Goal: Task Accomplishment & Management: Manage account settings

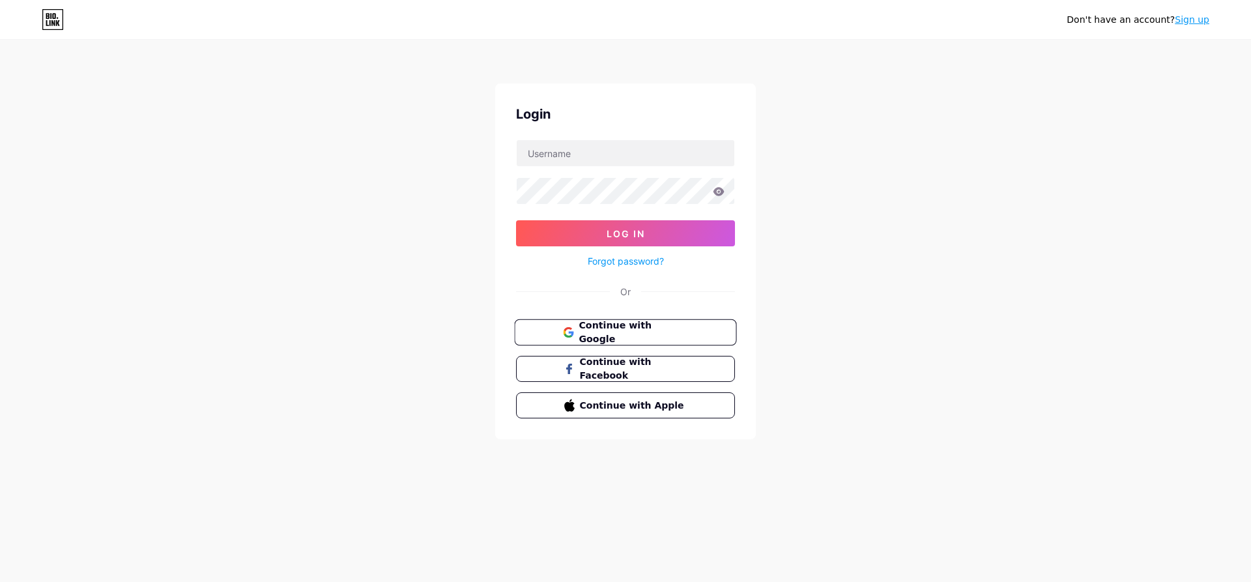
click at [668, 336] on span "Continue with Google" at bounding box center [633, 333] width 109 height 28
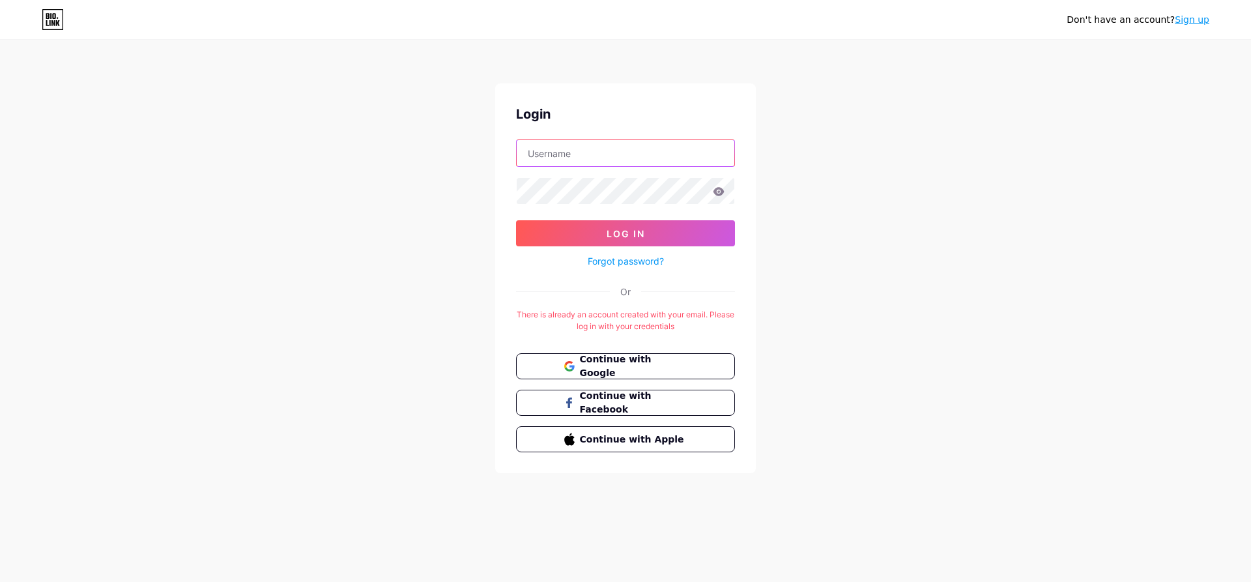
drag, startPoint x: 610, startPoint y: 160, endPoint x: 387, endPoint y: 20, distance: 262.8
click at [610, 160] on input "text" at bounding box center [626, 153] width 218 height 26
click at [609, 265] on link "Forgot password?" at bounding box center [626, 261] width 76 height 14
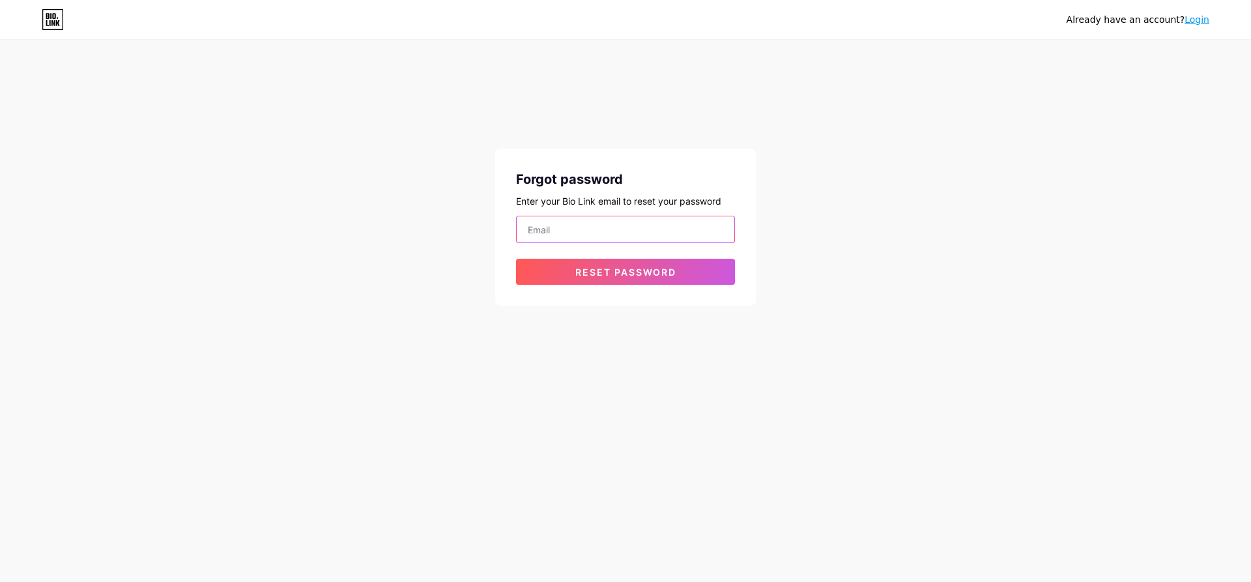
click at [570, 218] on input "email" at bounding box center [626, 229] width 218 height 26
type input "soupche@gmail.com"
click at [516, 259] on button "Reset password" at bounding box center [625, 272] width 219 height 26
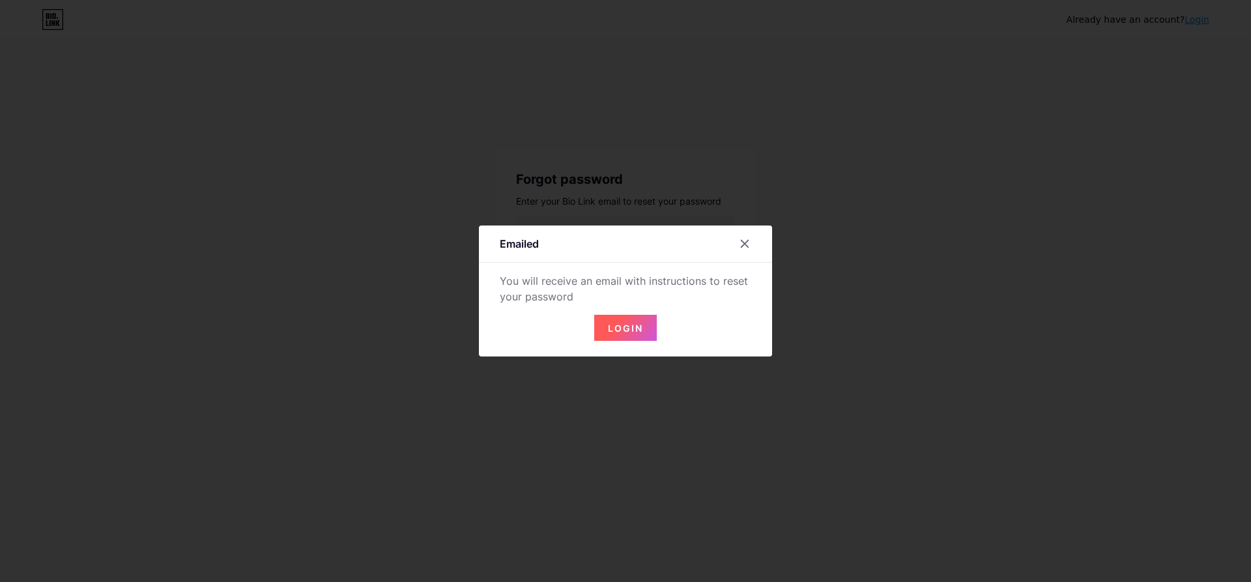
click at [617, 338] on button "Login" at bounding box center [625, 328] width 63 height 26
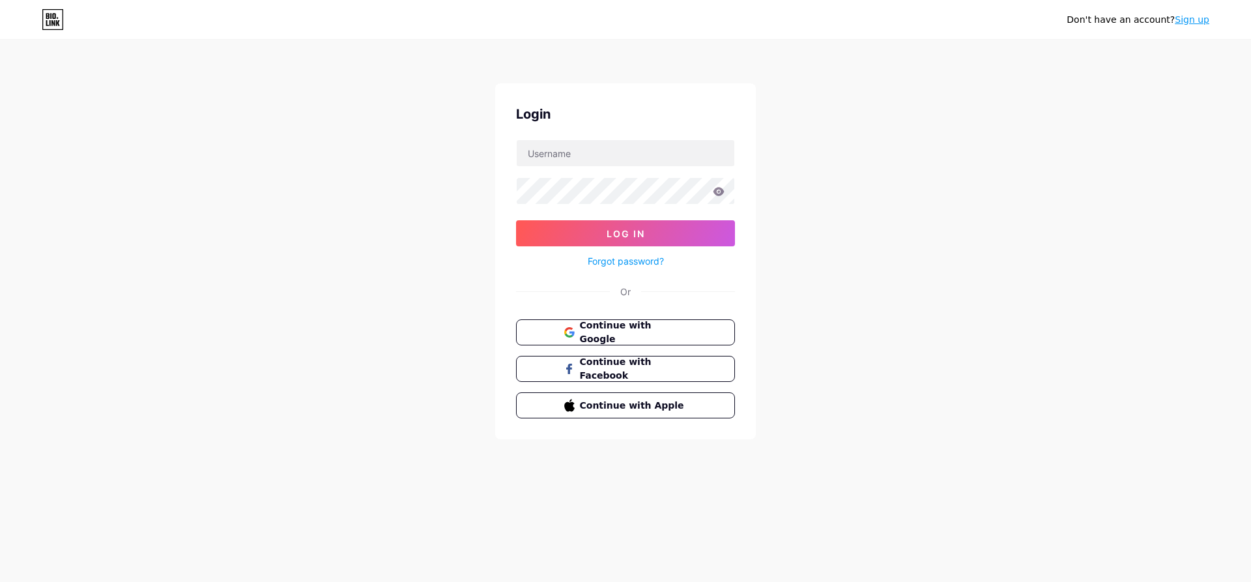
click at [639, 257] on link "Forgot password?" at bounding box center [626, 261] width 76 height 14
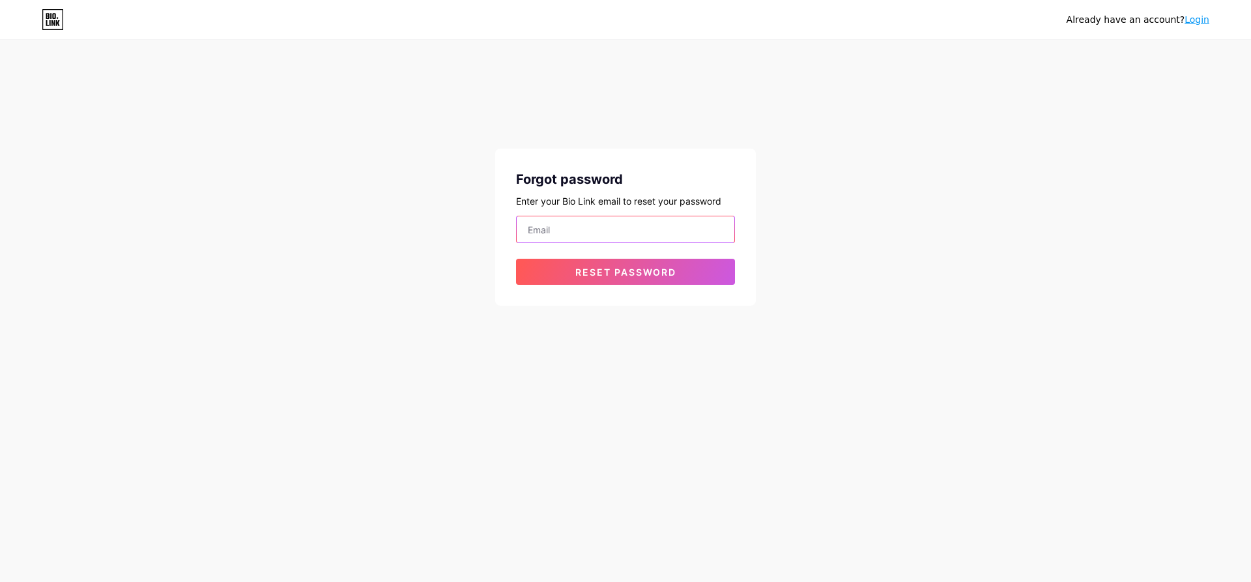
drag, startPoint x: 616, startPoint y: 226, endPoint x: 590, endPoint y: 220, distance: 26.1
click at [616, 226] on input "email" at bounding box center [626, 229] width 218 height 26
paste input "soupche@gmail.com"
type input "soupche@gmail.com"
click at [516, 259] on button "Reset password" at bounding box center [625, 272] width 219 height 26
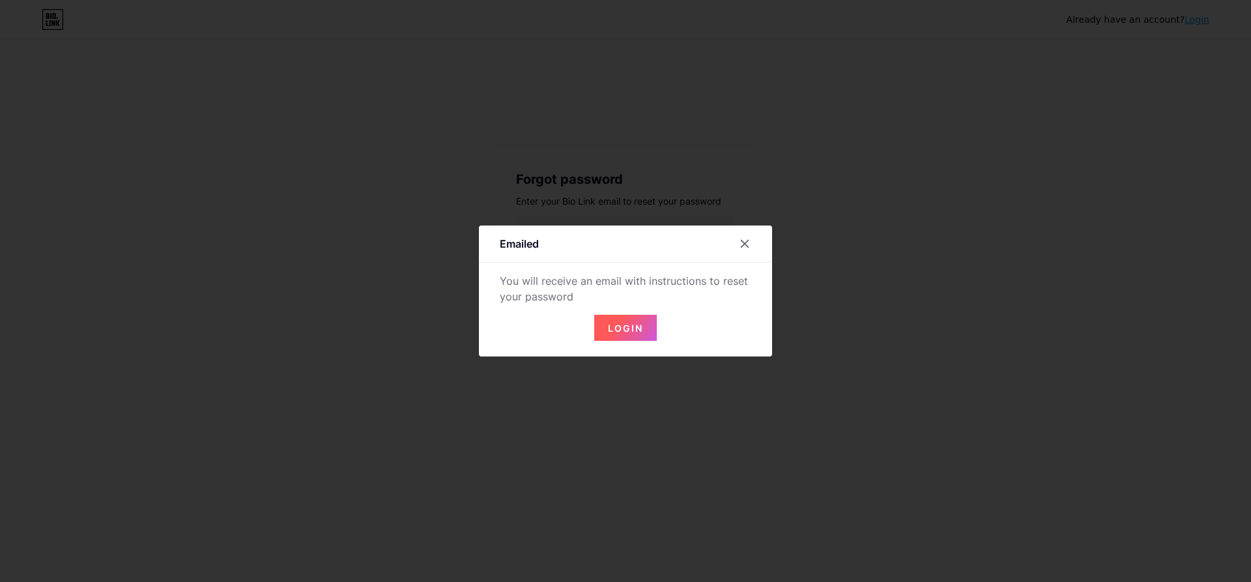
click at [616, 319] on button "Login" at bounding box center [625, 328] width 63 height 26
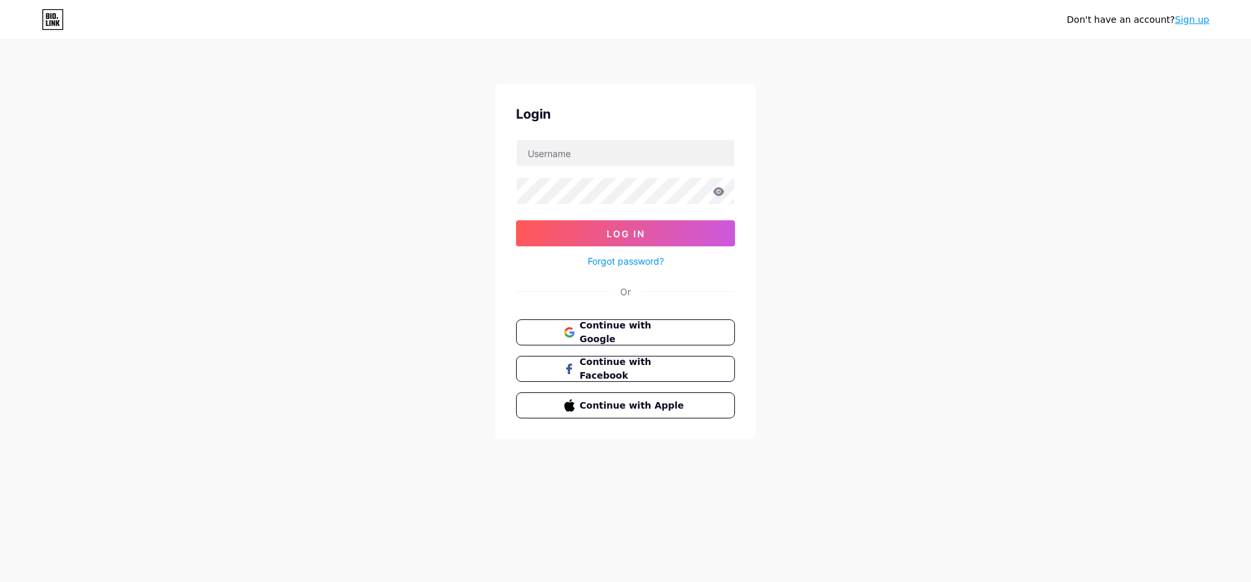
click at [876, 211] on div "Don't have an account? Sign up Login Log In Forgot password? Or Continue with G…" at bounding box center [625, 240] width 1251 height 481
click at [659, 338] on span "Continue with Google" at bounding box center [633, 333] width 109 height 28
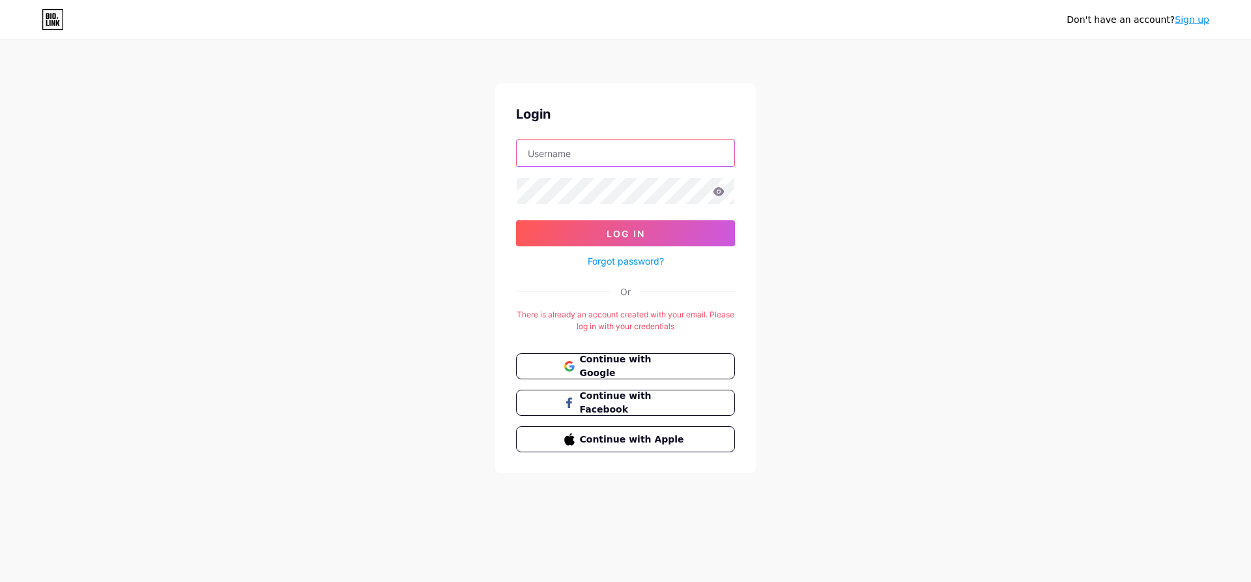
click at [584, 154] on input "text" at bounding box center [626, 153] width 218 height 26
click at [516, 220] on button "Log In" at bounding box center [625, 233] width 219 height 26
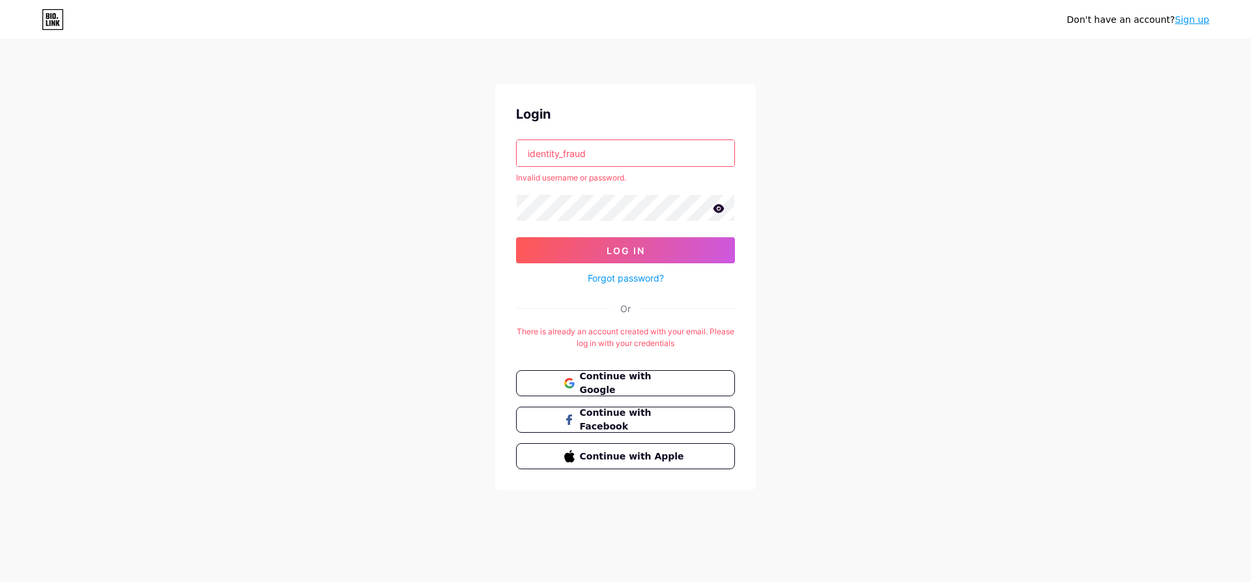
drag, startPoint x: 603, startPoint y: 162, endPoint x: 399, endPoint y: 178, distance: 205.2
click at [399, 177] on div "Don't have an account? Sign up Login identity_fraud Invalid username or passwor…" at bounding box center [625, 266] width 1251 height 532
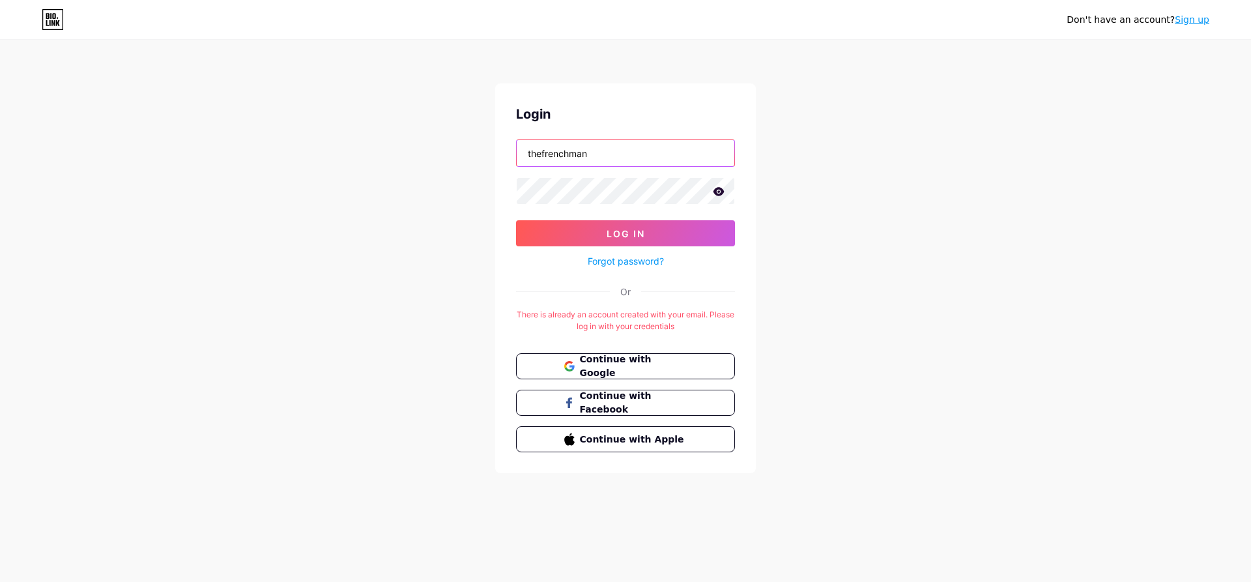
type input "thefrenchman"
click at [516, 220] on button "Log In" at bounding box center [625, 233] width 219 height 26
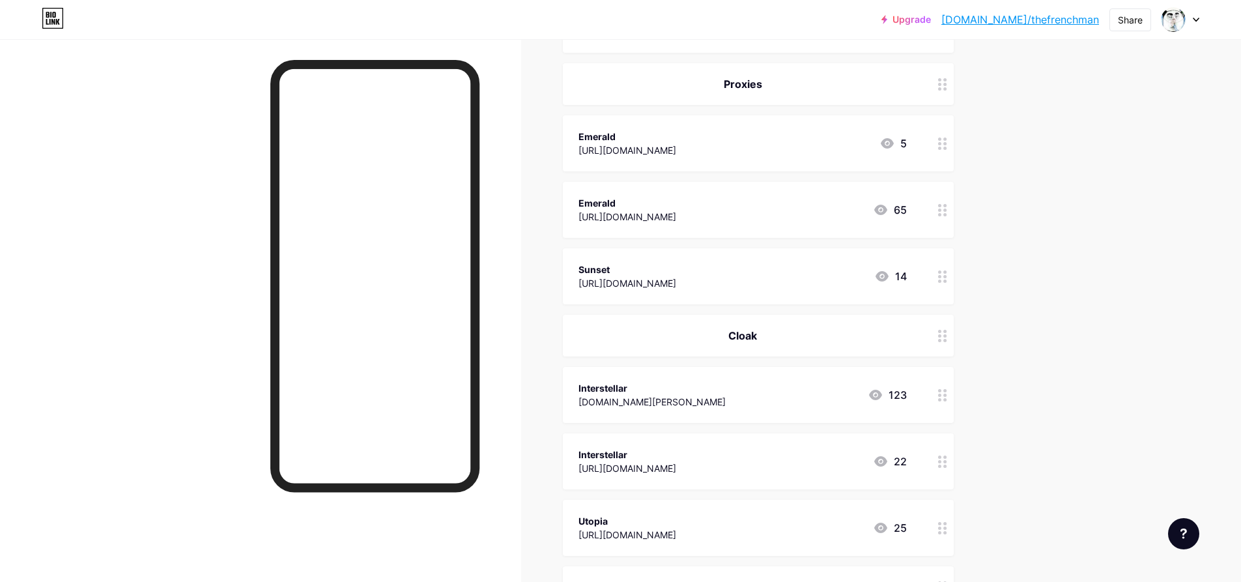
scroll to position [195, 0]
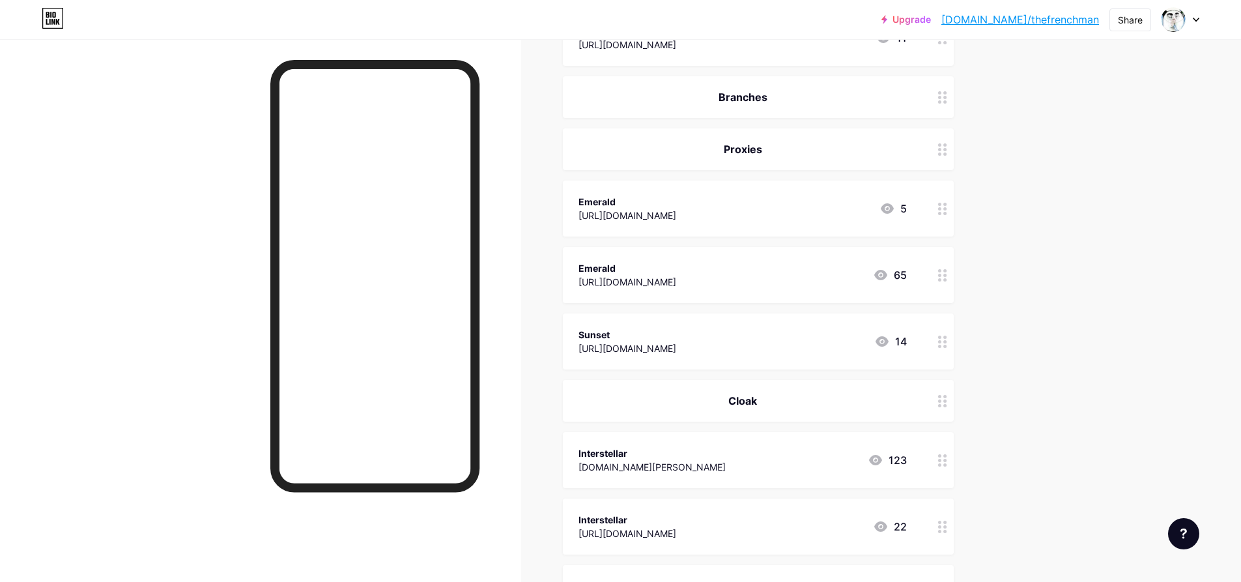
drag, startPoint x: 794, startPoint y: 208, endPoint x: 526, endPoint y: 308, distance: 285.1
click at [530, 306] on div "Links Posts Design Subscribers Stats Settings + ADD LINK + ADD EMBED + Add head…" at bounding box center [504, 467] width 1008 height 1247
click at [941, 345] on circle at bounding box center [939, 346] width 3 height 3
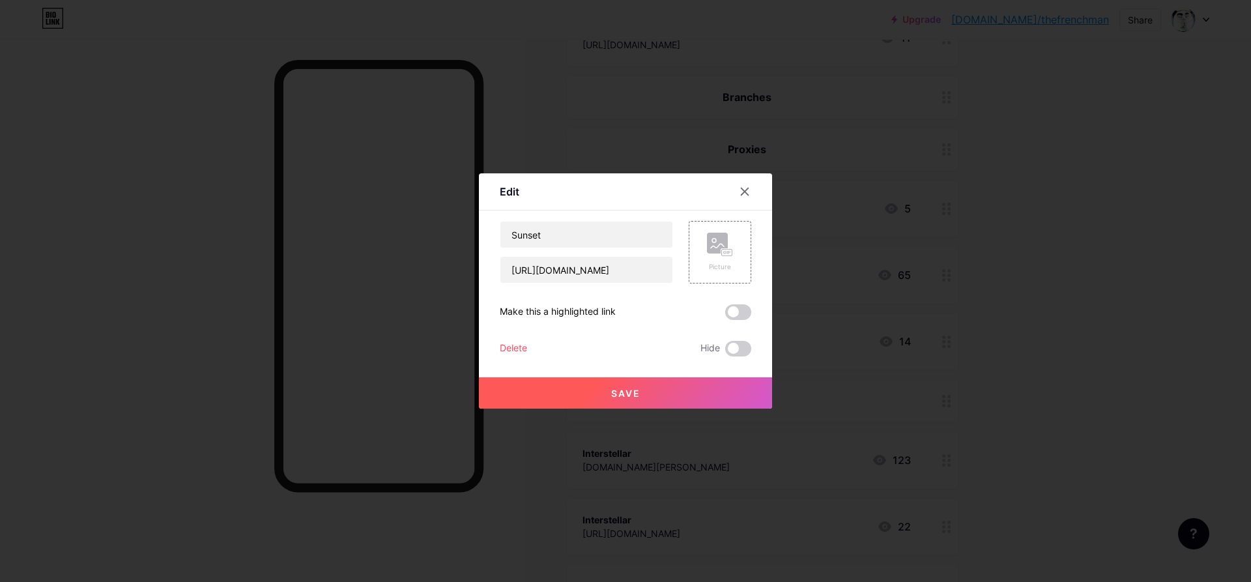
click at [925, 213] on div at bounding box center [625, 291] width 1251 height 582
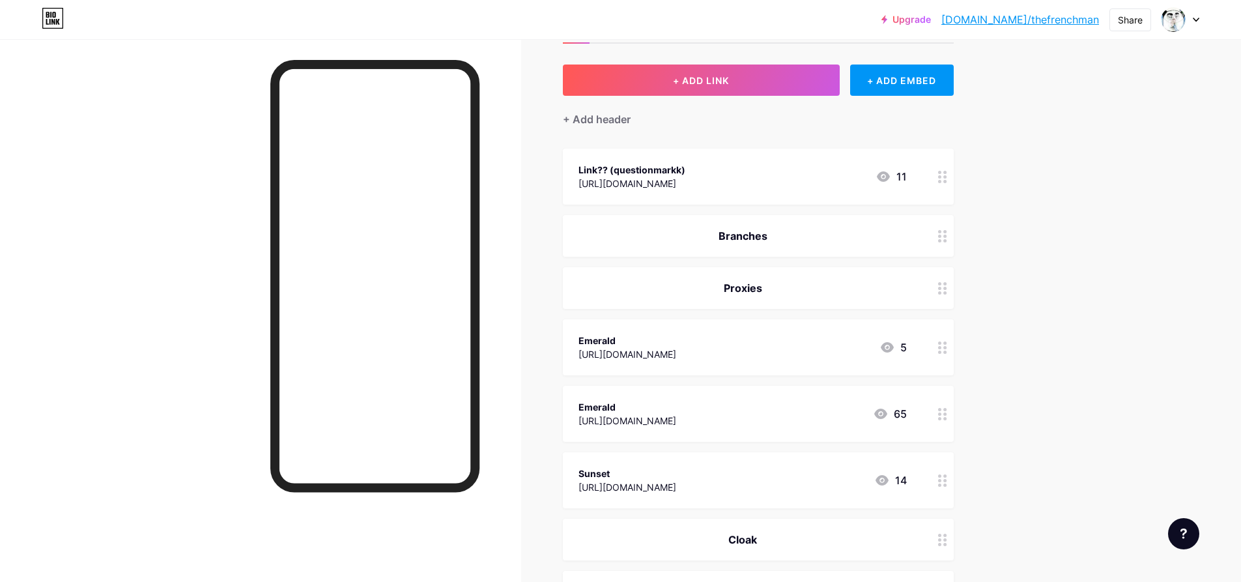
scroll to position [0, 0]
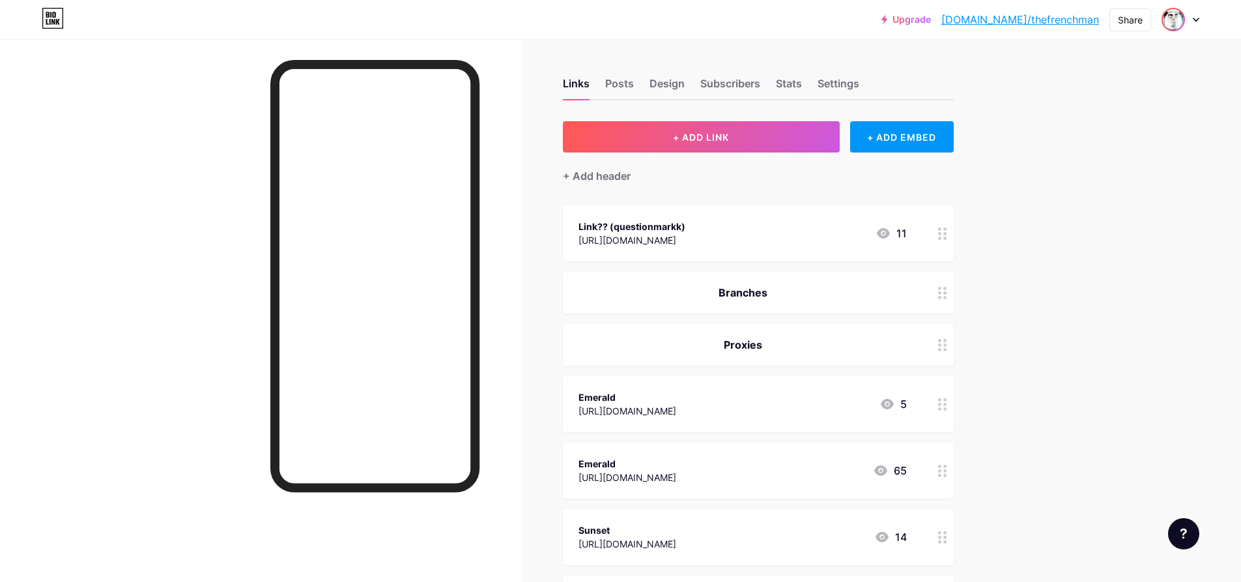
click at [1168, 17] on img at bounding box center [1173, 19] width 21 height 21
click at [1075, 150] on link "Account settings" at bounding box center [1118, 147] width 162 height 35
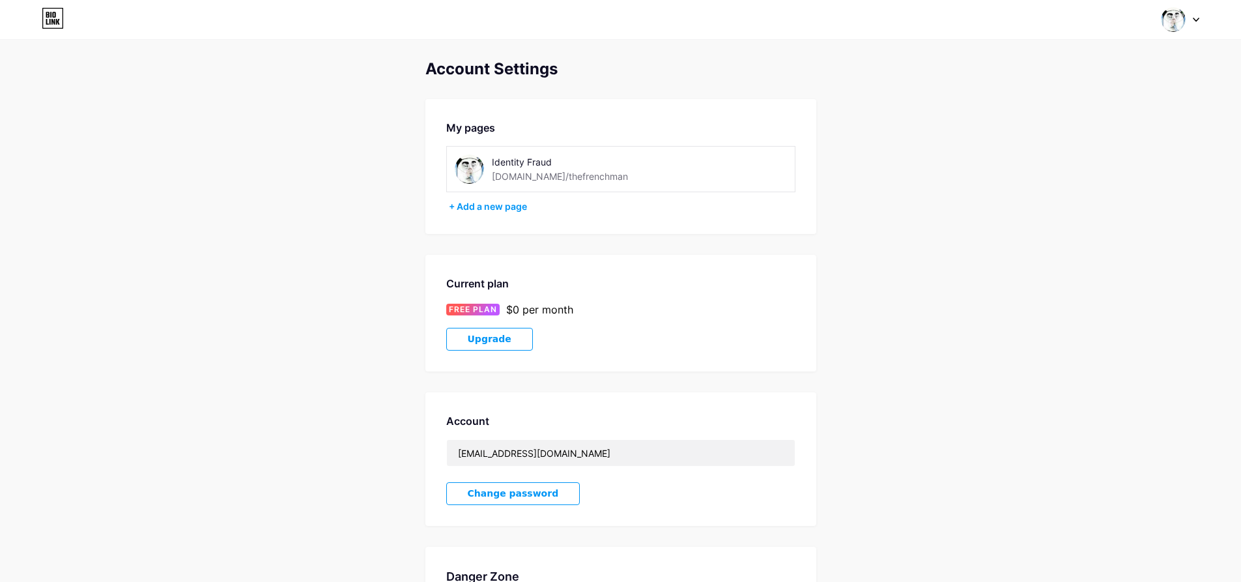
click at [597, 176] on div "Identity Fraud bio.link/thefrenchman" at bounding box center [584, 168] width 184 height 29
click at [479, 164] on img at bounding box center [469, 168] width 29 height 29
click at [1192, 20] on div at bounding box center [1181, 19] width 38 height 23
click at [822, 272] on div "Account Settings My pages Identity Fraud bio.link/thefrenchman + Add a new page…" at bounding box center [620, 368] width 1241 height 616
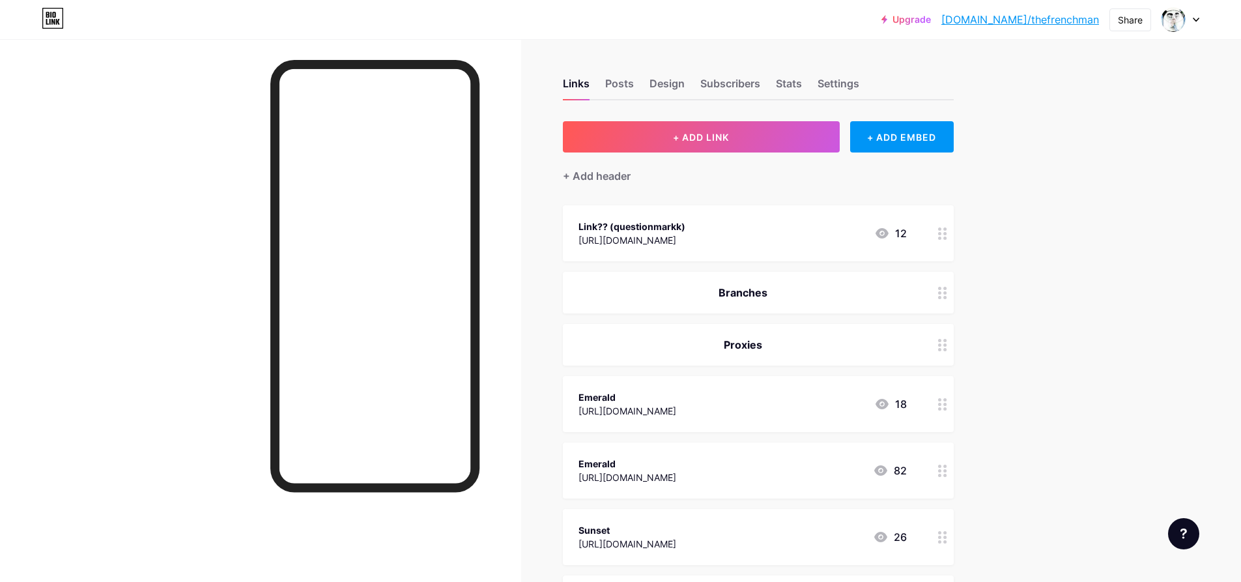
scroll to position [195, 0]
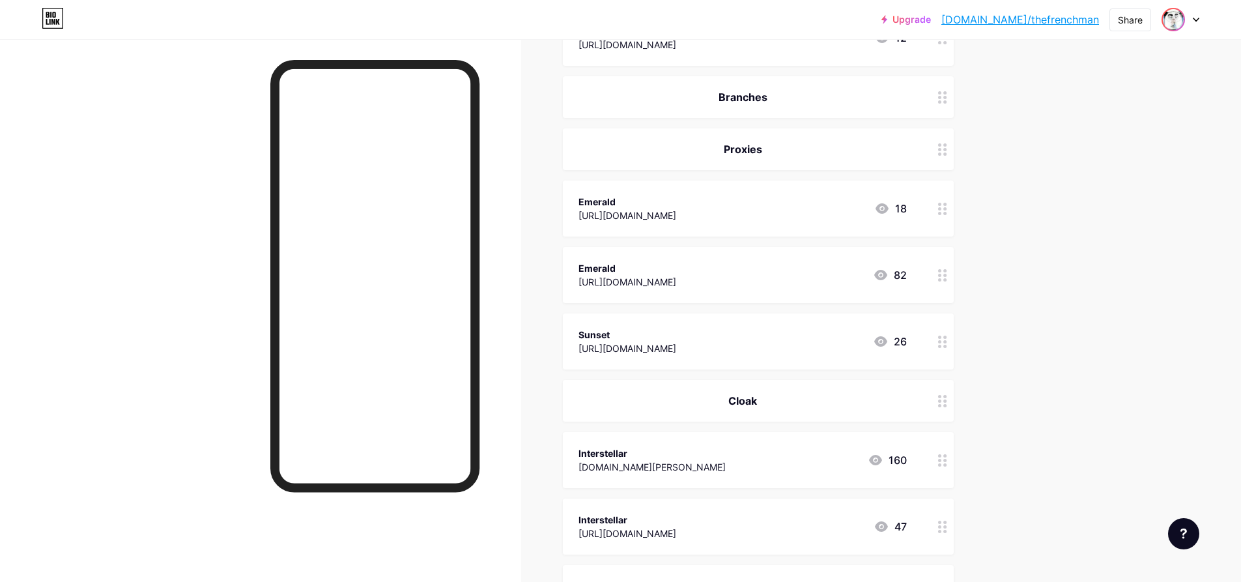
click at [1179, 21] on img at bounding box center [1173, 19] width 21 height 21
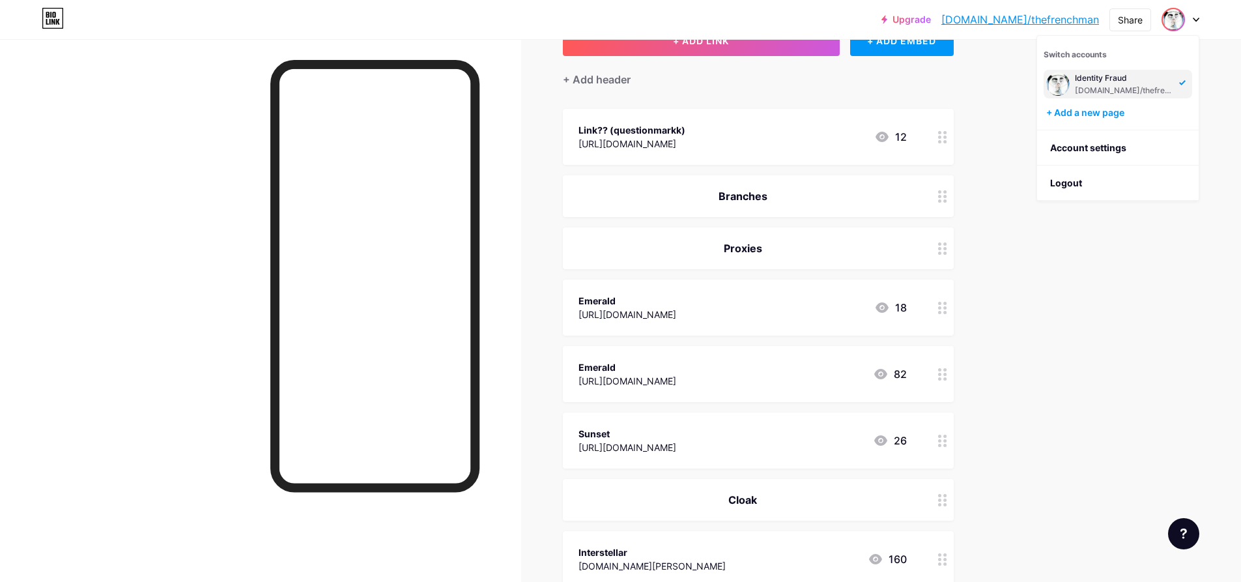
scroll to position [0, 0]
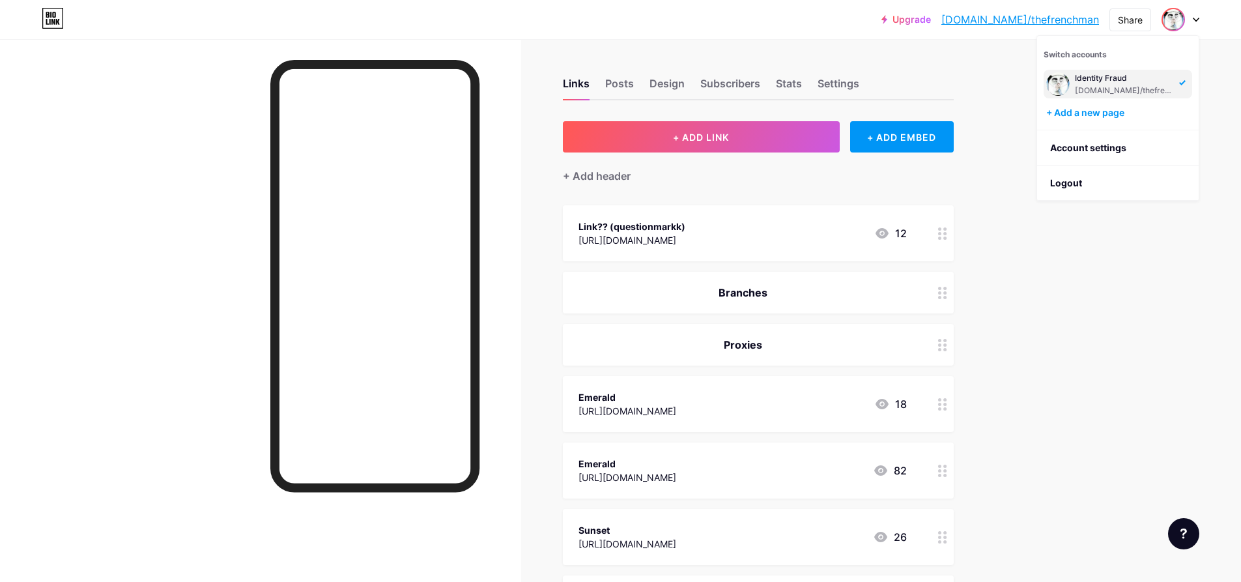
click at [811, 71] on div "Links Posts Design Subscribers Stats Settings" at bounding box center [758, 78] width 391 height 46
click at [797, 79] on div "Stats" at bounding box center [789, 87] width 26 height 23
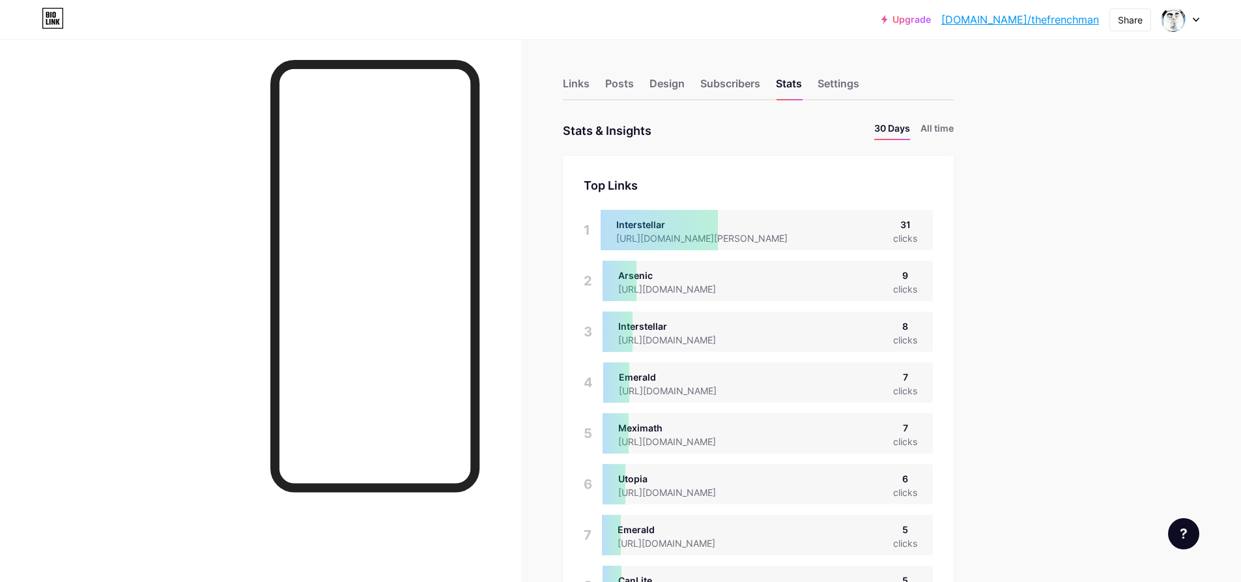
drag, startPoint x: 582, startPoint y: 77, endPoint x: 599, endPoint y: 118, distance: 44.4
click at [582, 77] on div "Links" at bounding box center [576, 87] width 27 height 23
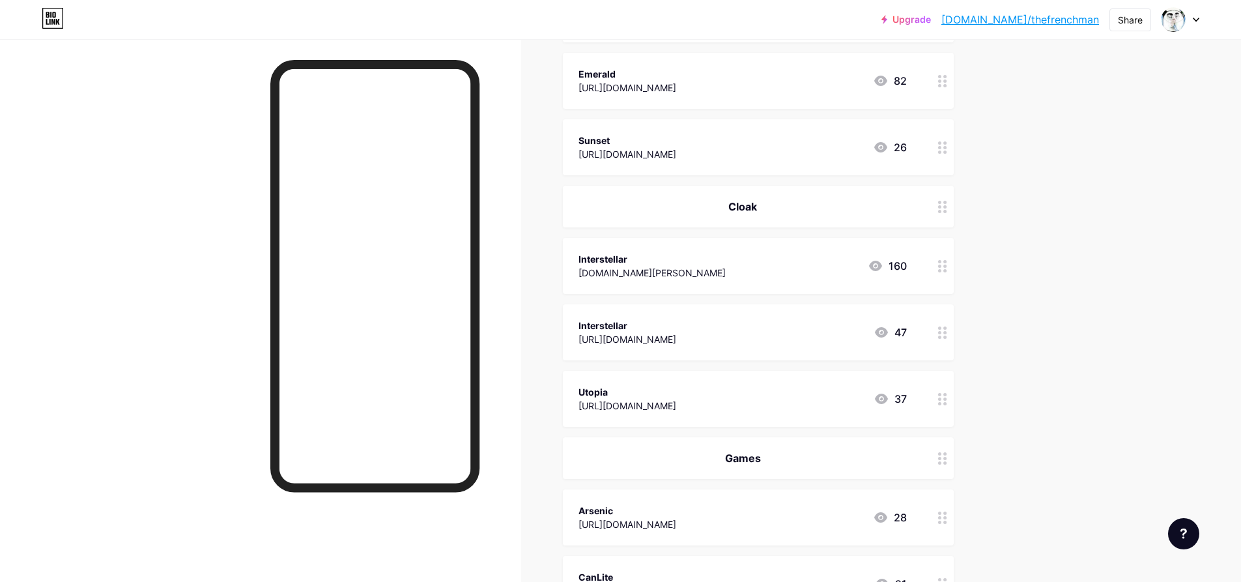
scroll to position [391, 0]
click at [941, 335] on circle at bounding box center [939, 335] width 3 height 3
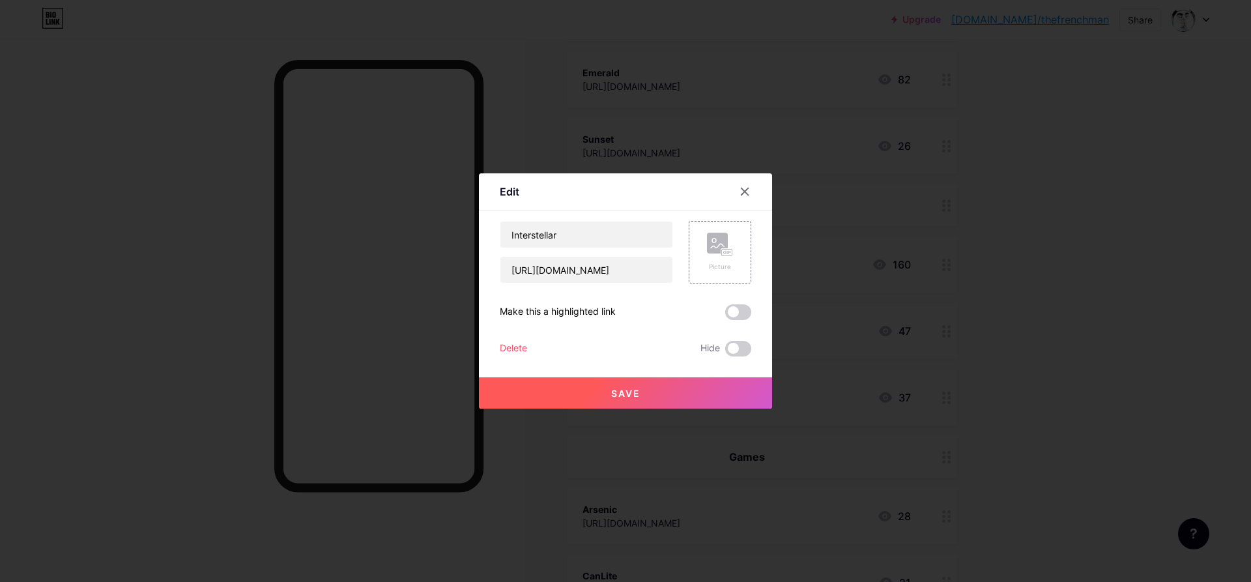
click at [516, 347] on div "Delete" at bounding box center [513, 349] width 27 height 16
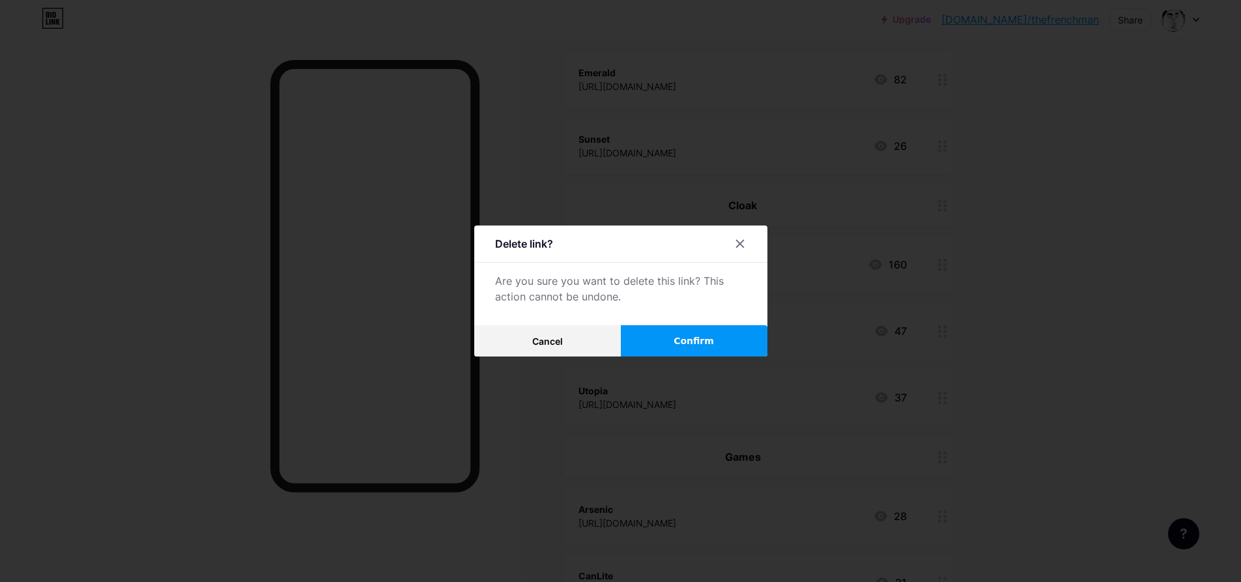
click at [678, 338] on button "Confirm" at bounding box center [694, 340] width 147 height 31
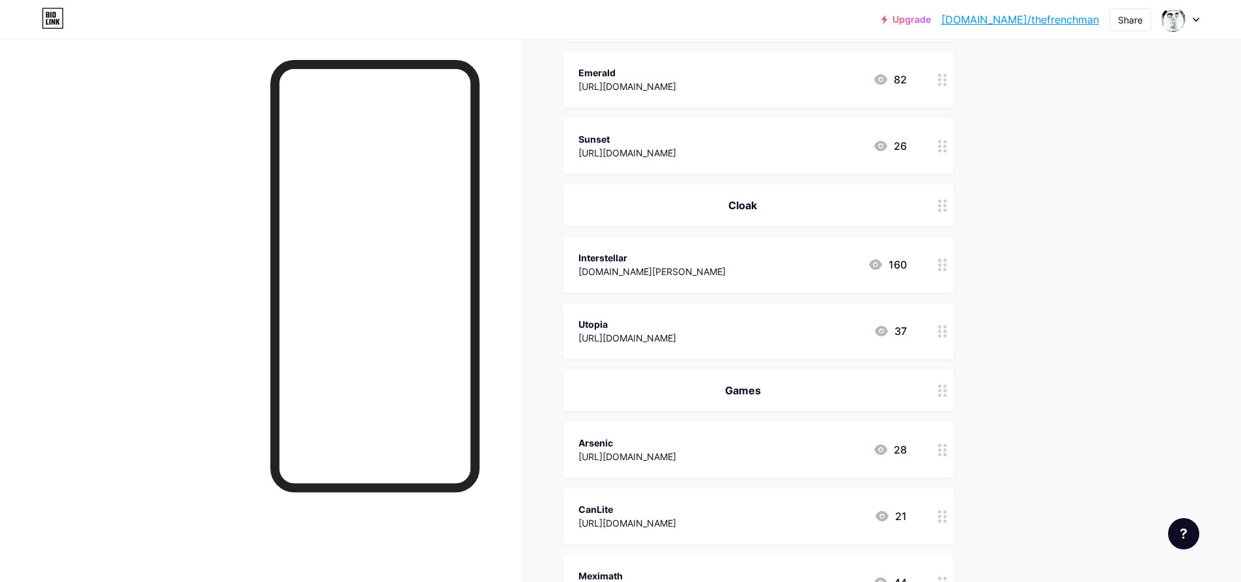
click at [941, 330] on circle at bounding box center [939, 331] width 3 height 3
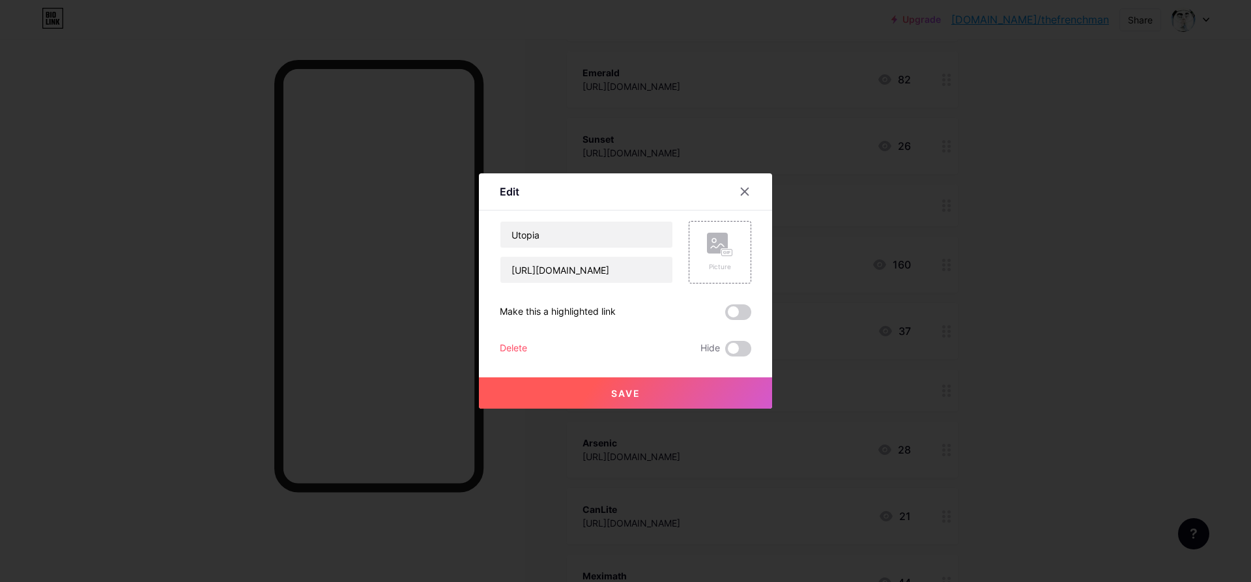
drag, startPoint x: 729, startPoint y: 383, endPoint x: 729, endPoint y: 373, distance: 9.8
click at [729, 383] on button "Save" at bounding box center [625, 392] width 293 height 31
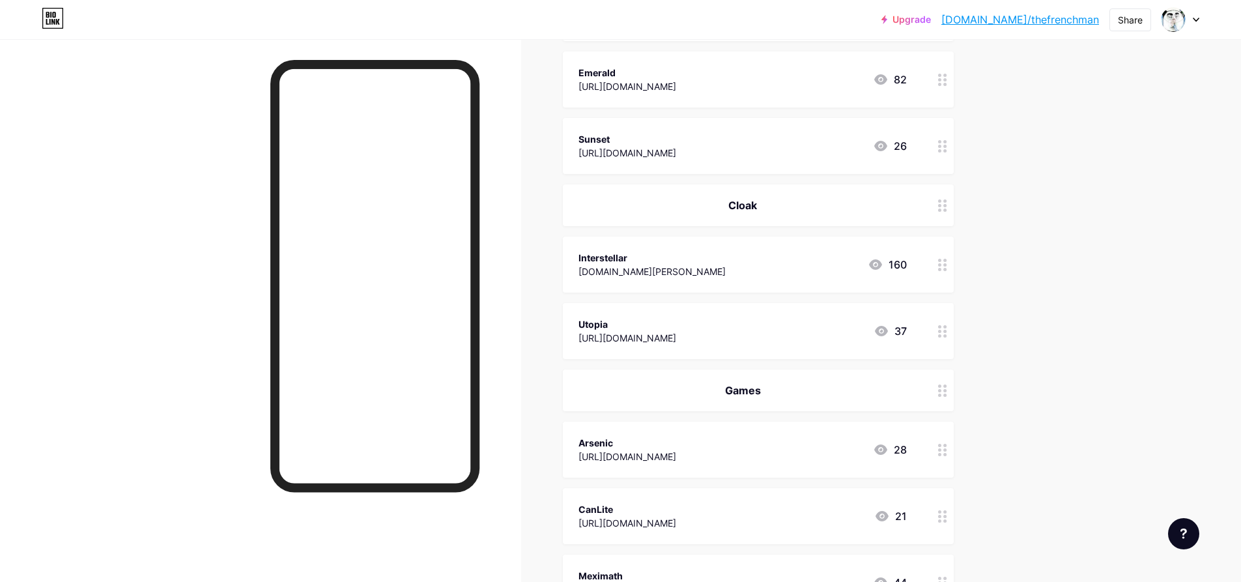
click at [954, 336] on div at bounding box center [943, 331] width 22 height 56
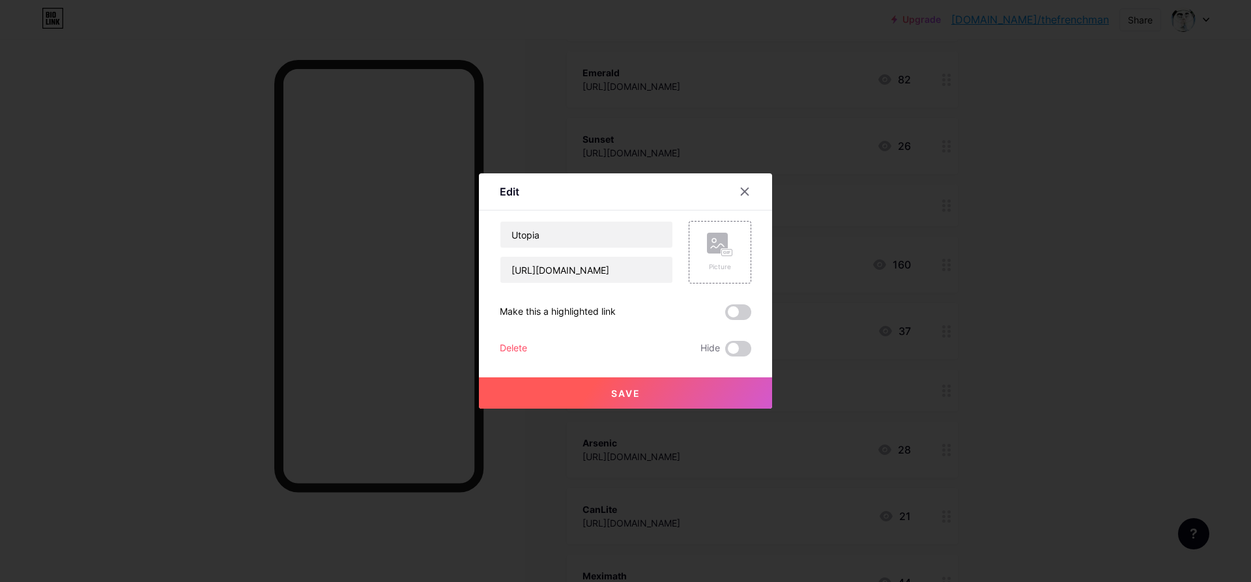
click at [528, 341] on div "Delete Hide" at bounding box center [625, 349] width 251 height 16
click at [525, 347] on div "Delete" at bounding box center [513, 349] width 27 height 16
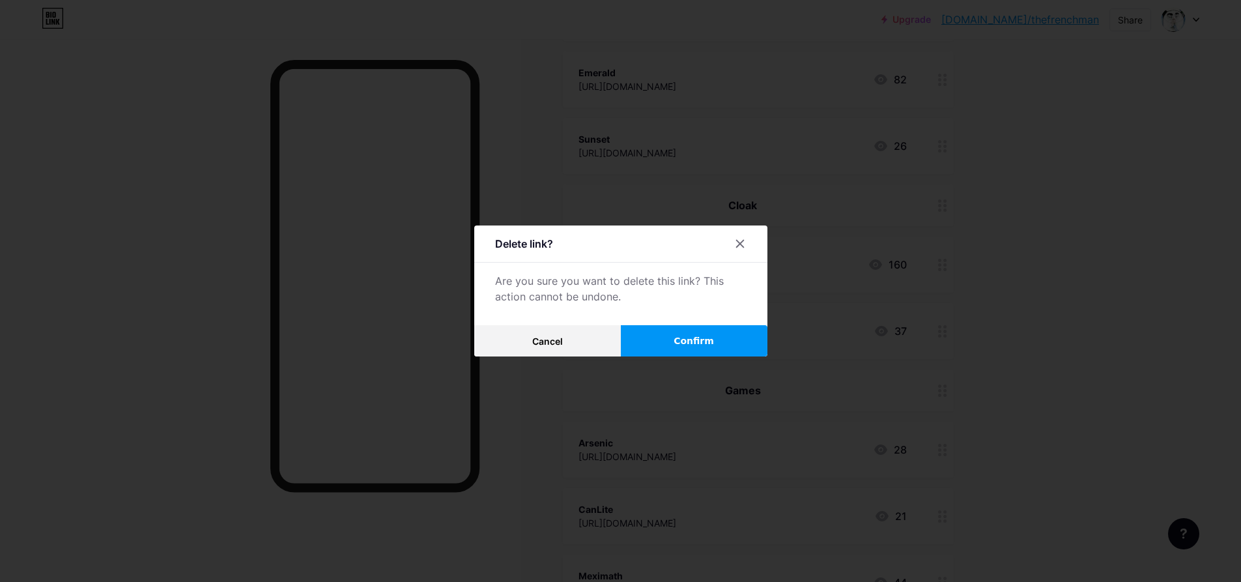
click at [667, 345] on button "Confirm" at bounding box center [694, 340] width 147 height 31
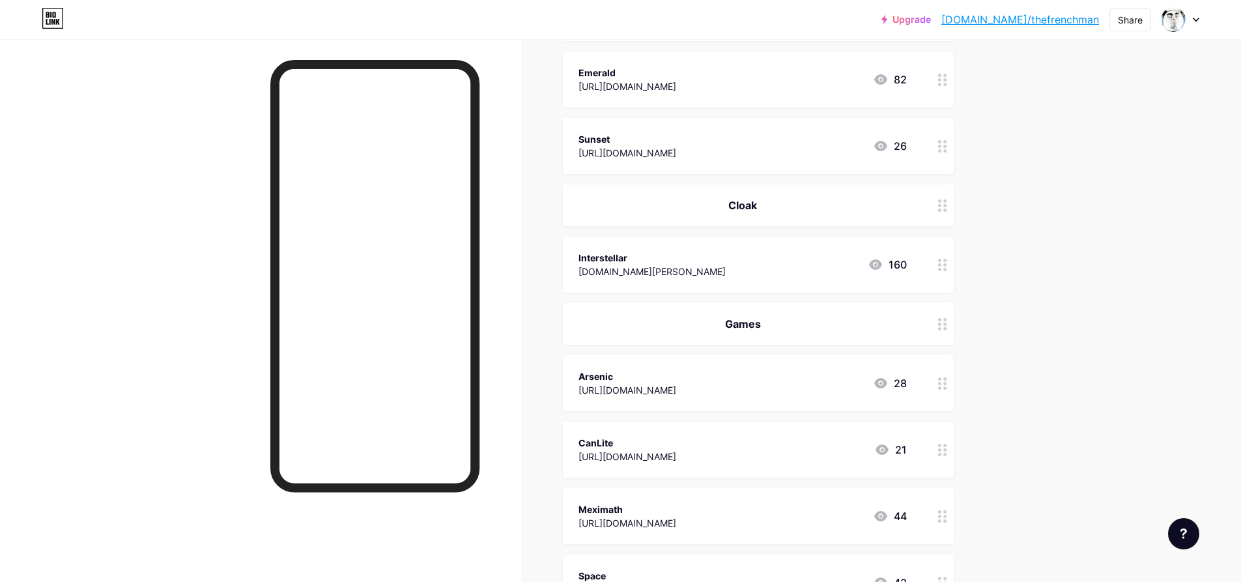
click at [941, 379] on circle at bounding box center [939, 378] width 3 height 3
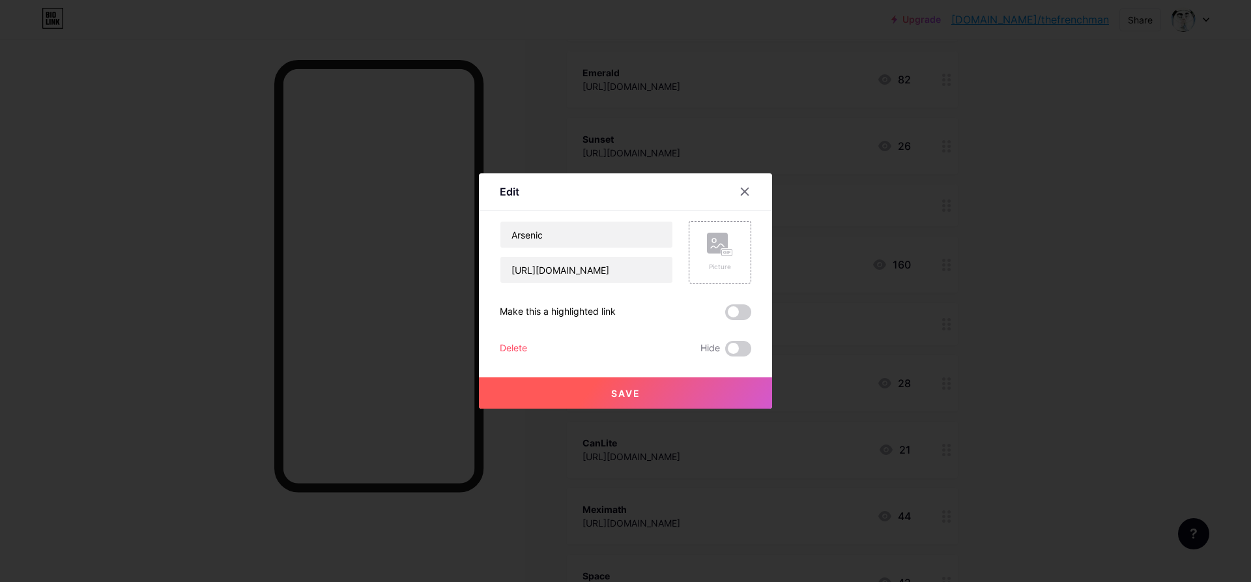
click at [524, 347] on div "Delete" at bounding box center [513, 349] width 27 height 16
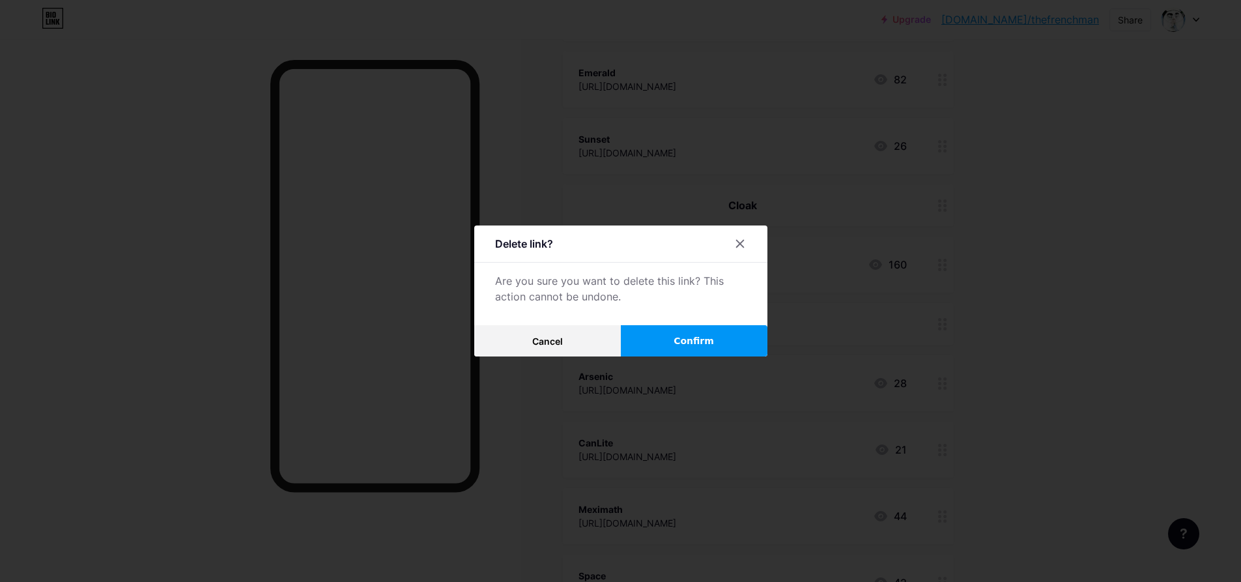
click at [694, 346] on span "Confirm" at bounding box center [694, 341] width 40 height 14
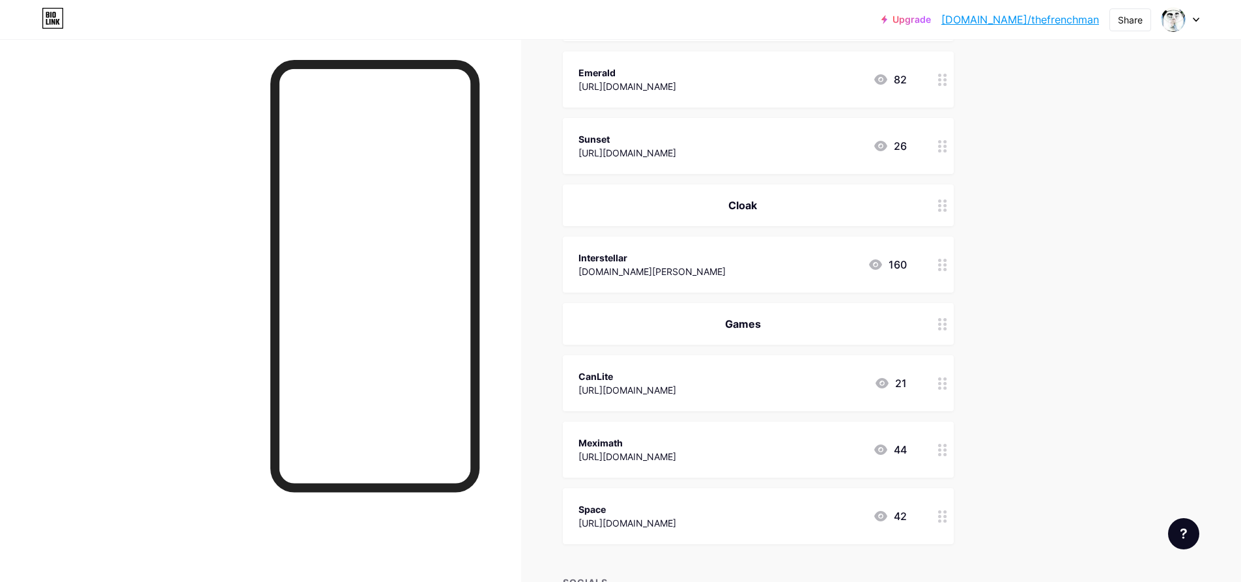
click at [946, 378] on icon at bounding box center [942, 383] width 9 height 12
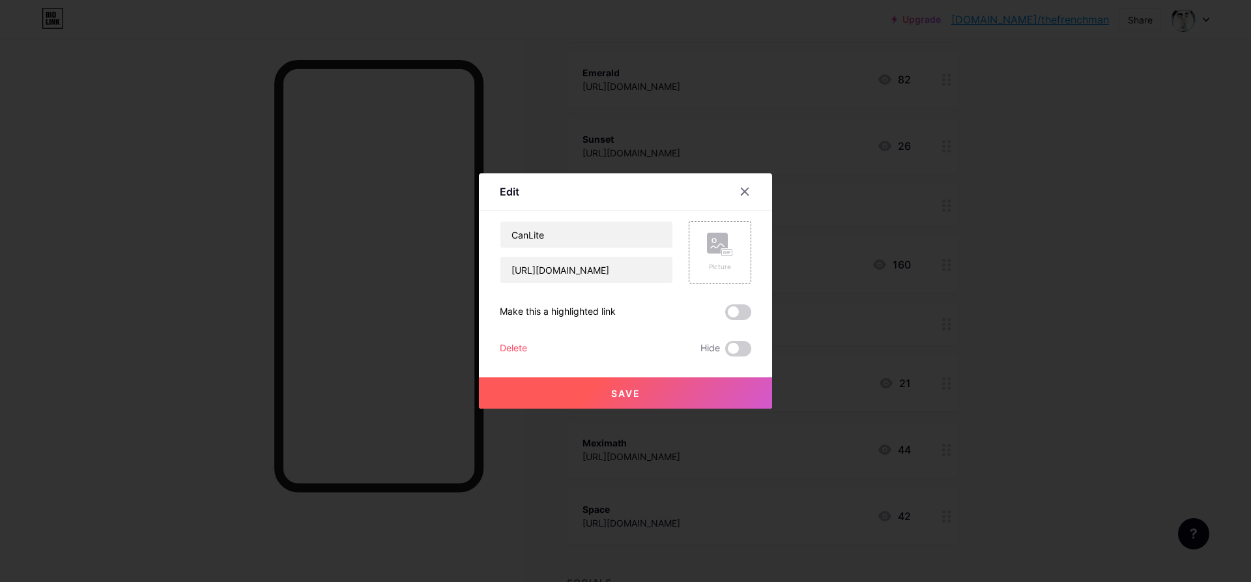
click at [514, 348] on div "Delete" at bounding box center [513, 349] width 27 height 16
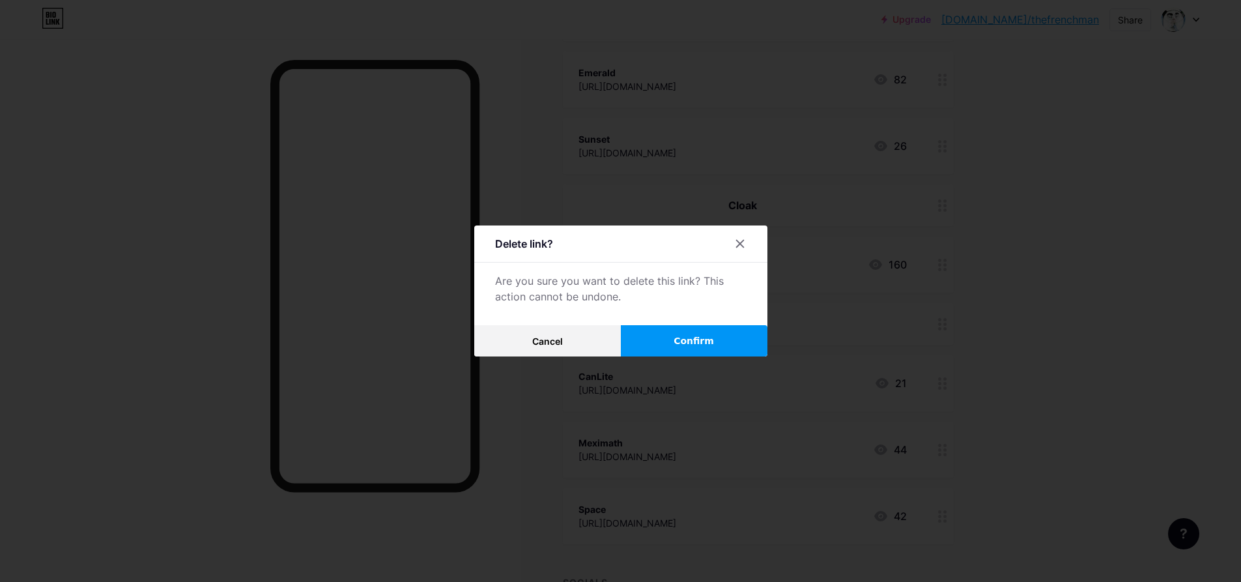
click at [675, 341] on button "Confirm" at bounding box center [694, 340] width 147 height 31
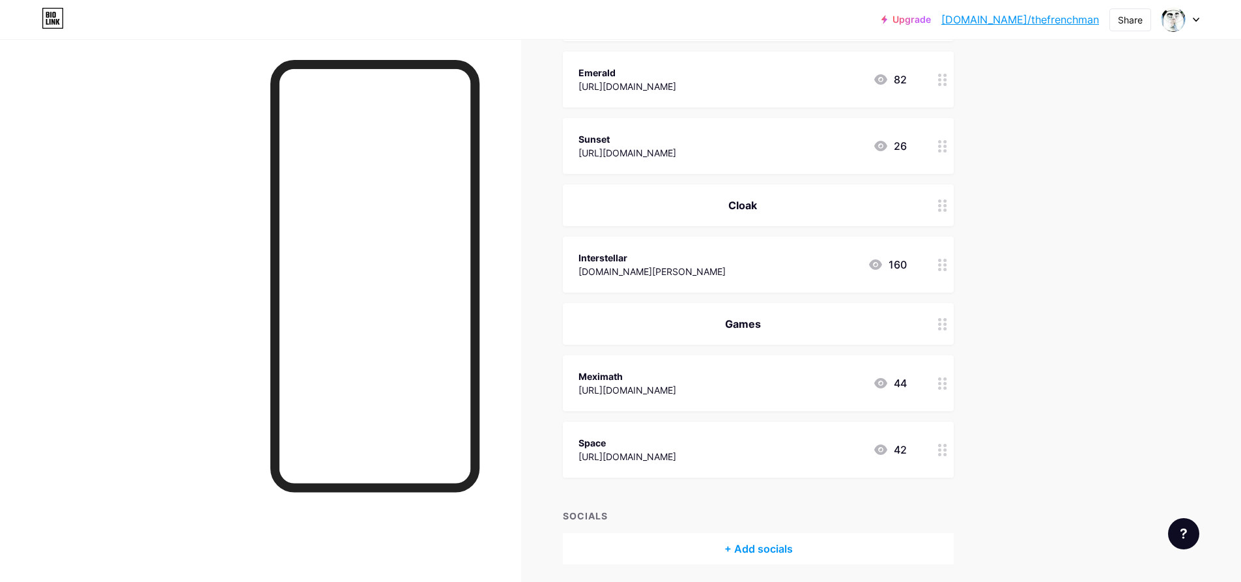
click at [951, 375] on div at bounding box center [943, 383] width 22 height 56
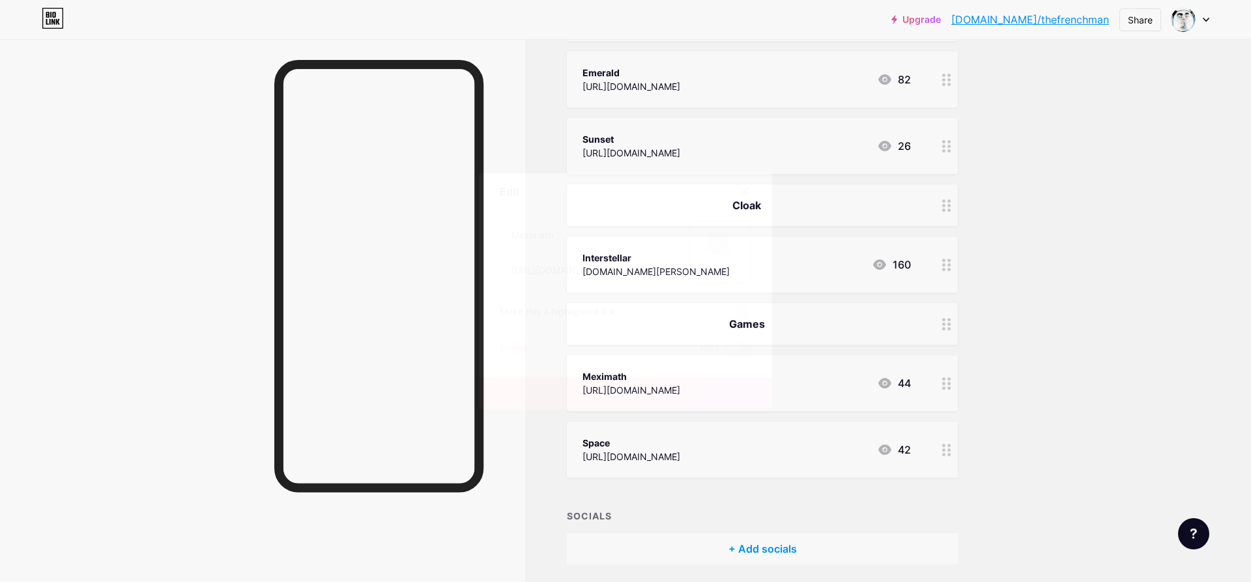
click at [526, 341] on div "Delete" at bounding box center [513, 349] width 27 height 16
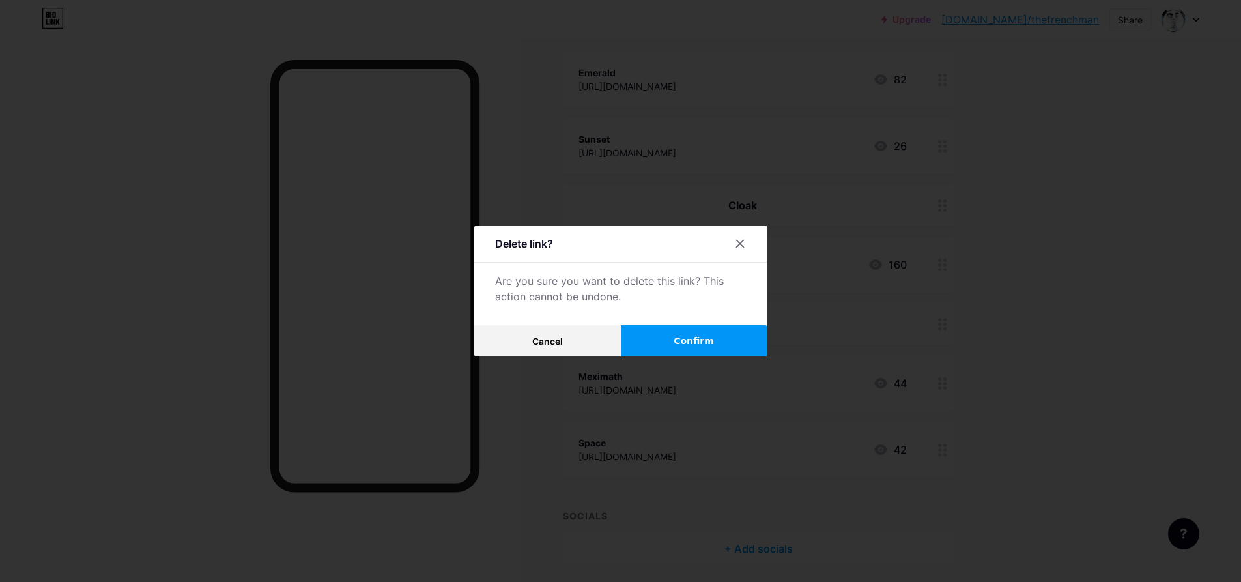
click at [638, 343] on button "Confirm" at bounding box center [694, 340] width 147 height 31
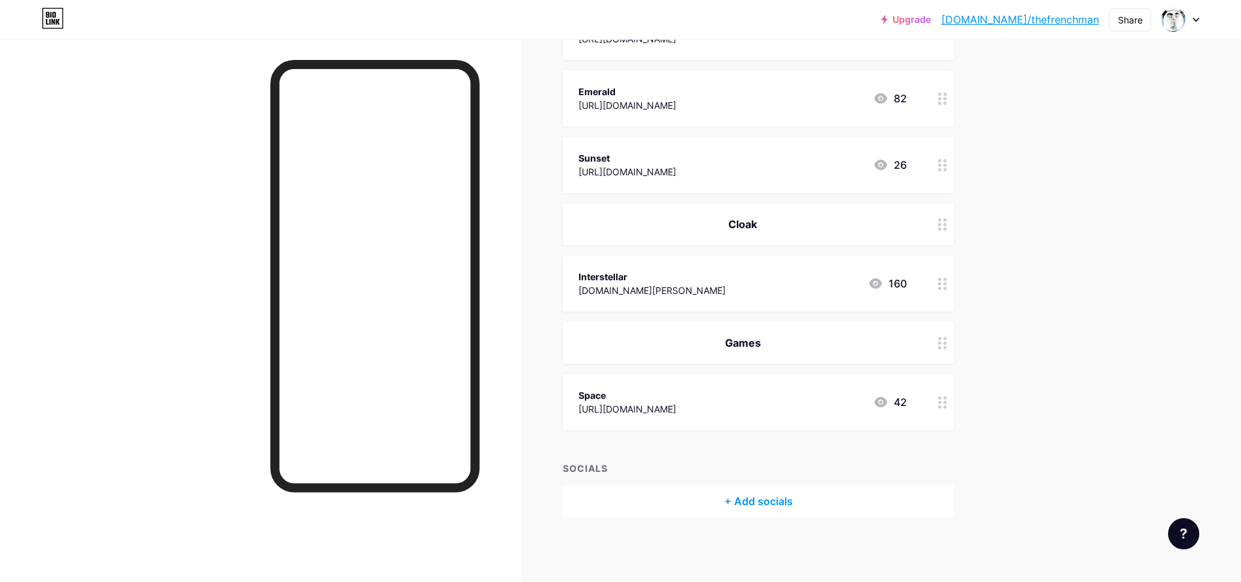
scroll to position [371, 0]
click at [945, 408] on div at bounding box center [943, 403] width 22 height 56
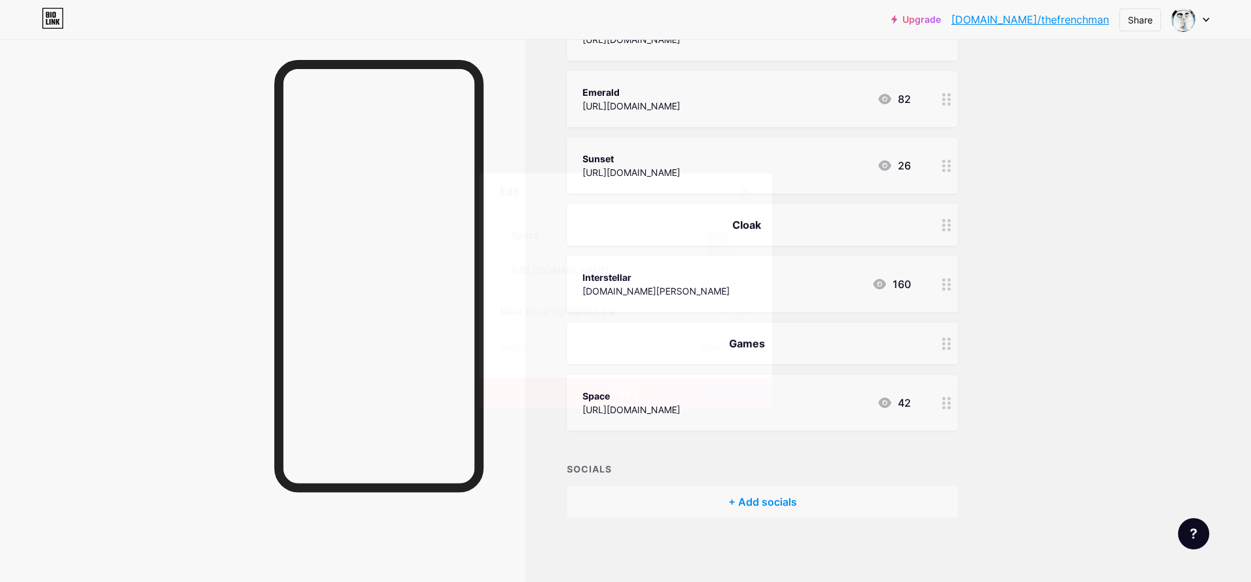
click at [515, 349] on div "Delete" at bounding box center [513, 349] width 27 height 16
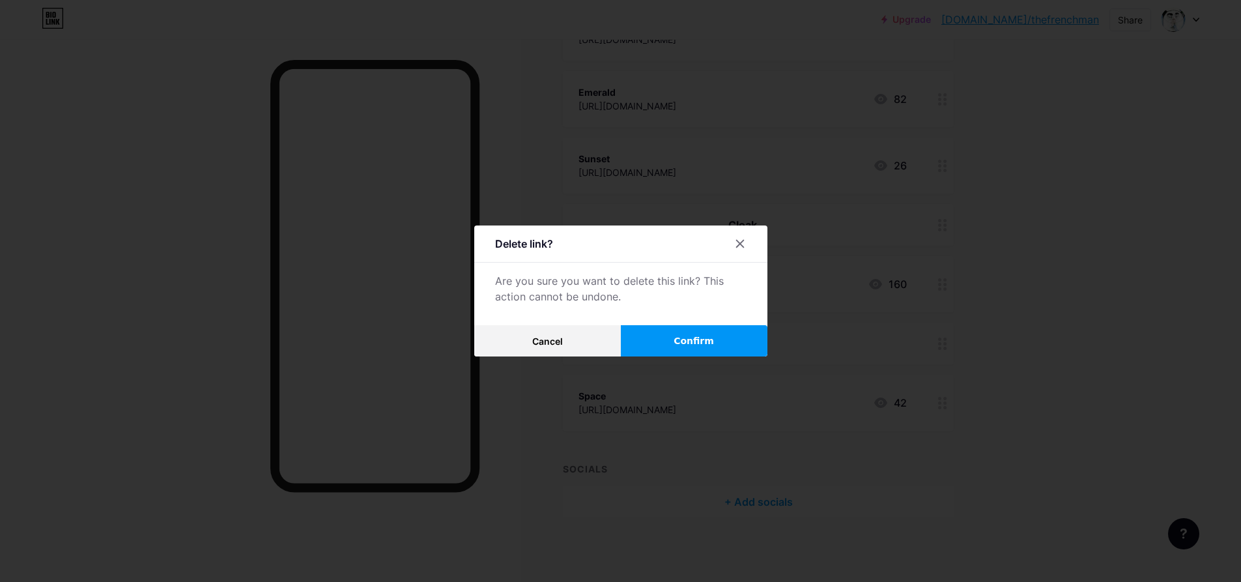
click at [700, 342] on span "Confirm" at bounding box center [694, 341] width 40 height 14
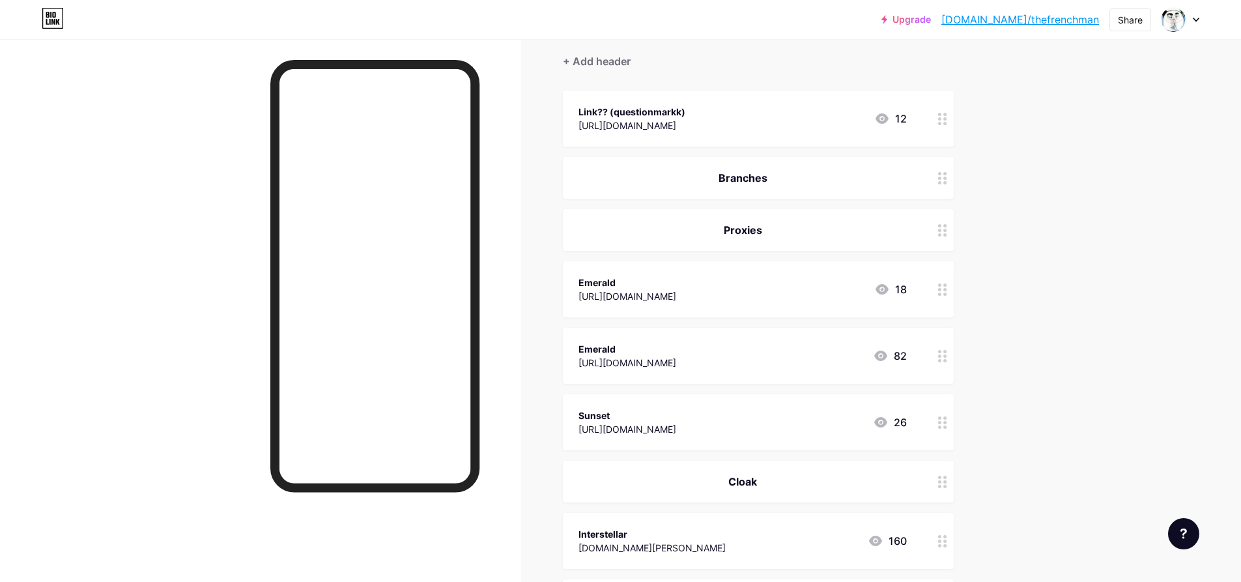
scroll to position [109, 0]
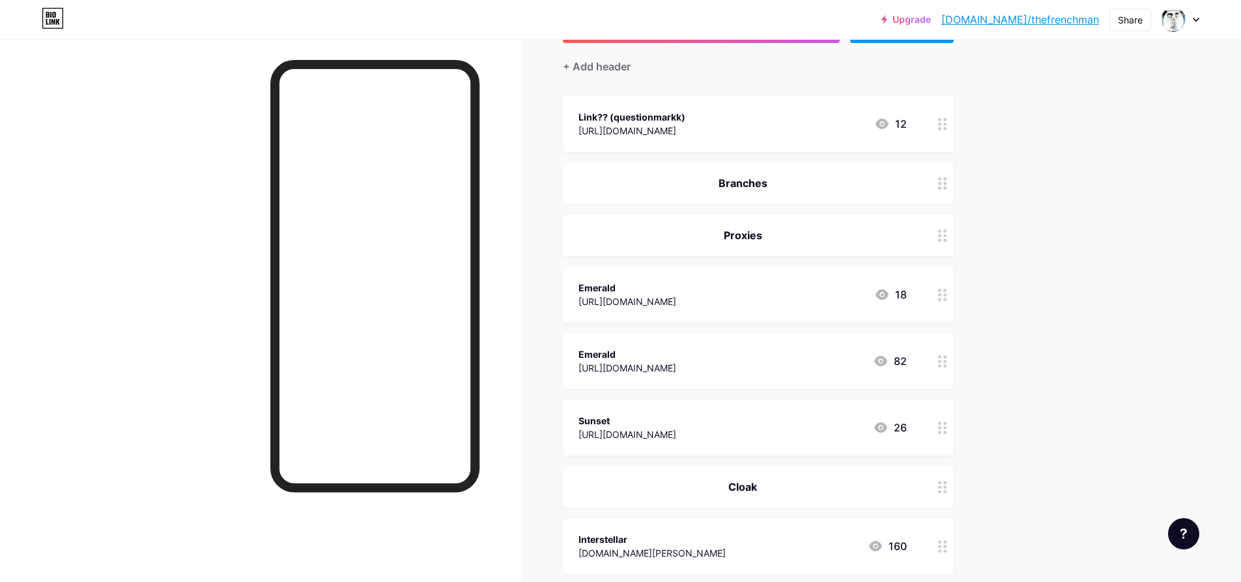
click at [947, 422] on icon at bounding box center [942, 428] width 9 height 12
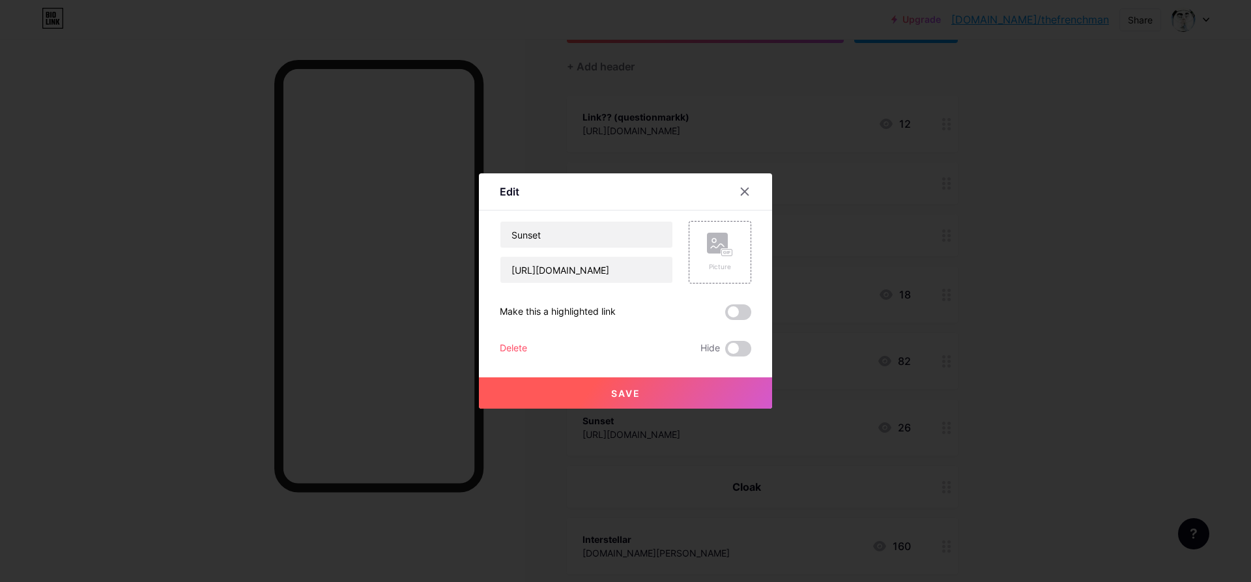
click at [524, 345] on div "Delete" at bounding box center [513, 349] width 27 height 16
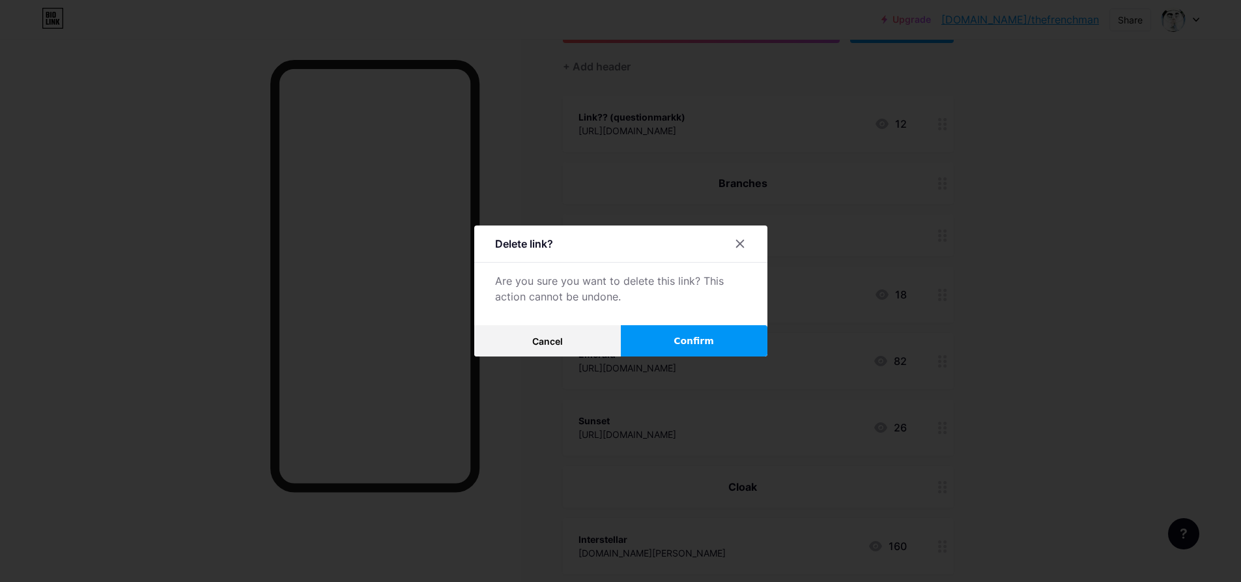
click at [672, 318] on div "Delete link? Are you sure you want to delete this link? This action cannot be u…" at bounding box center [620, 290] width 293 height 131
click at [668, 337] on button "Confirm" at bounding box center [694, 340] width 147 height 31
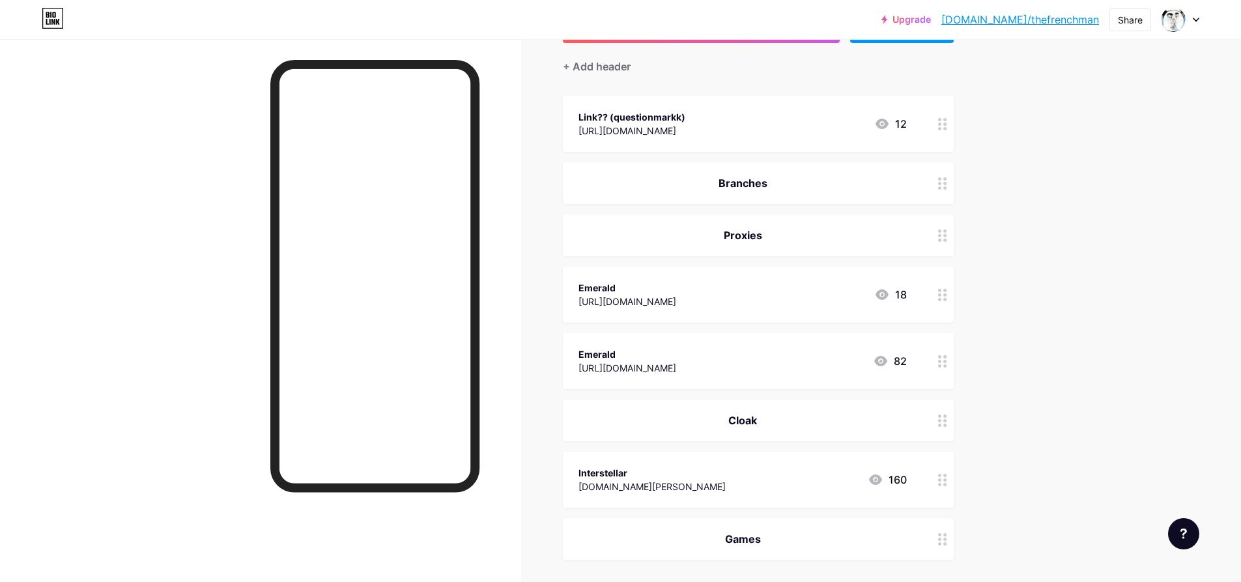
click at [947, 369] on div at bounding box center [943, 361] width 22 height 56
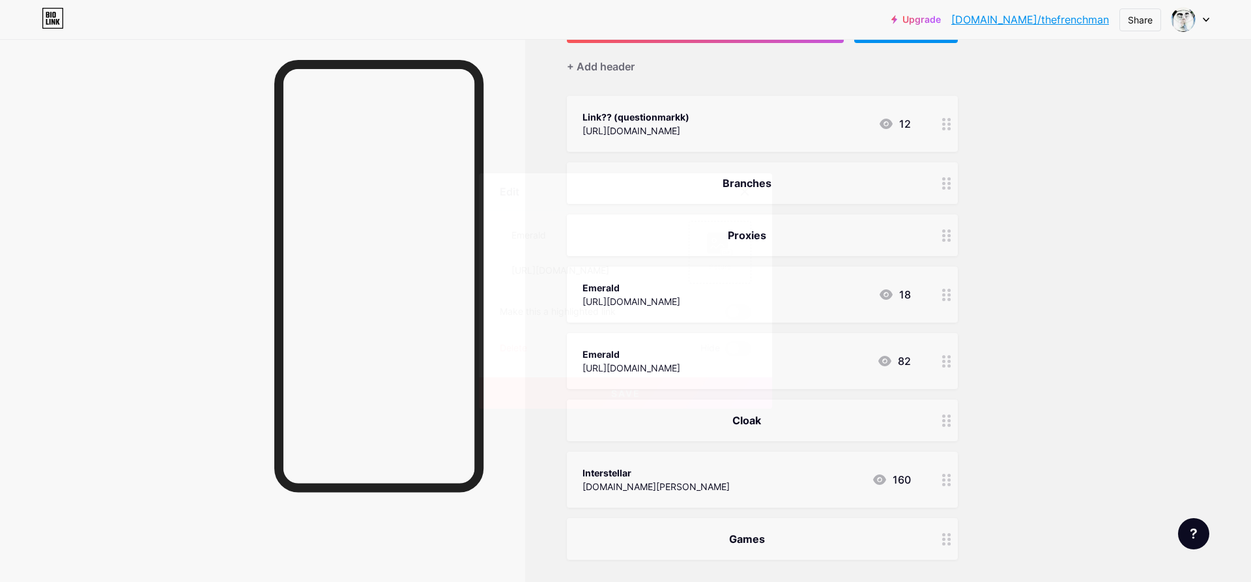
click at [527, 350] on div "Delete" at bounding box center [513, 349] width 27 height 16
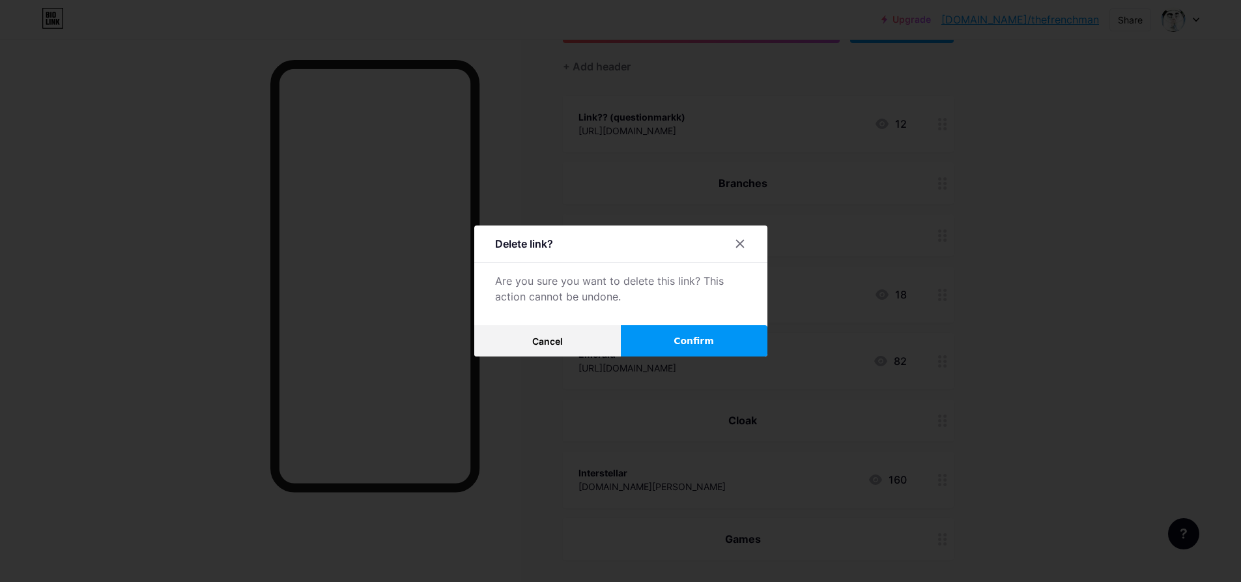
click at [651, 337] on button "Confirm" at bounding box center [694, 340] width 147 height 31
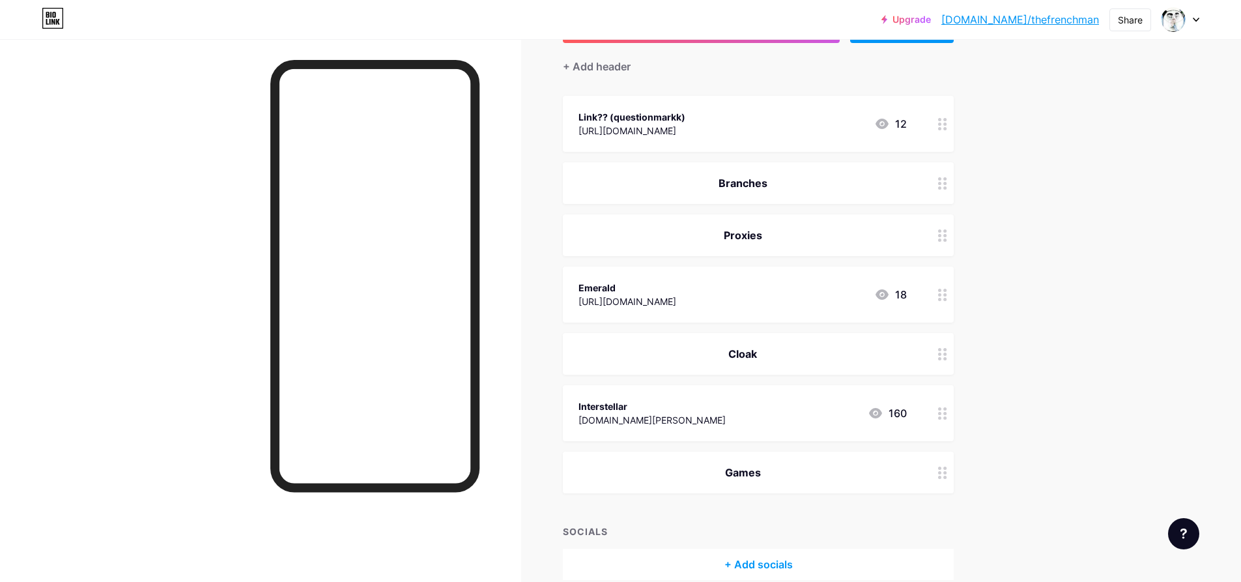
click at [947, 296] on icon at bounding box center [942, 295] width 9 height 12
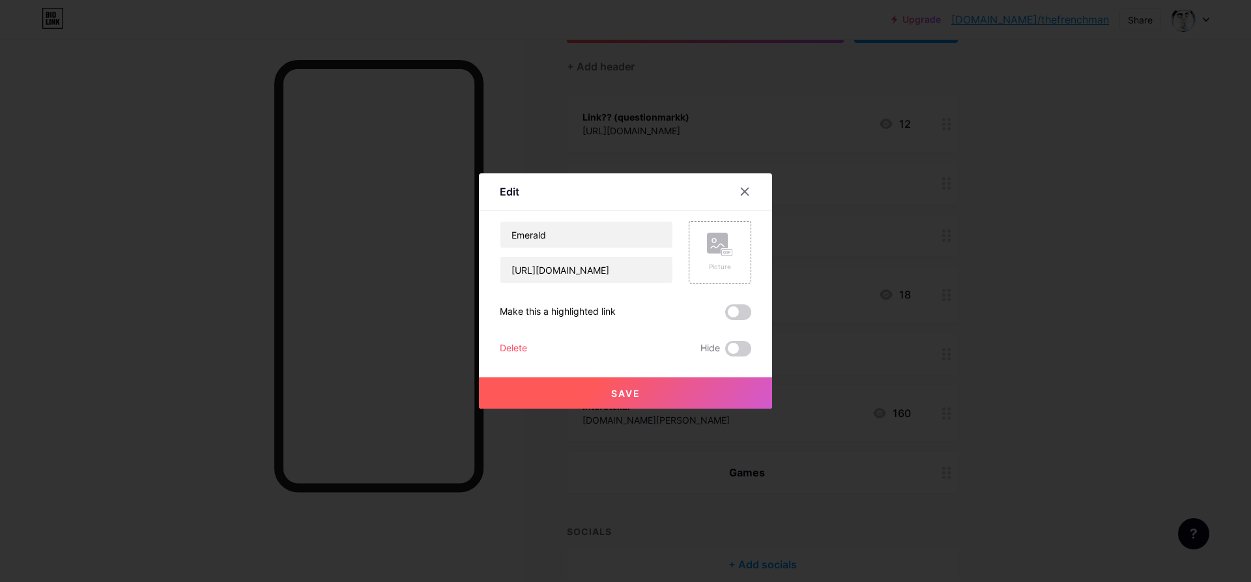
click at [529, 349] on div "Delete Hide" at bounding box center [625, 349] width 251 height 16
click at [522, 346] on div "Delete" at bounding box center [513, 349] width 27 height 16
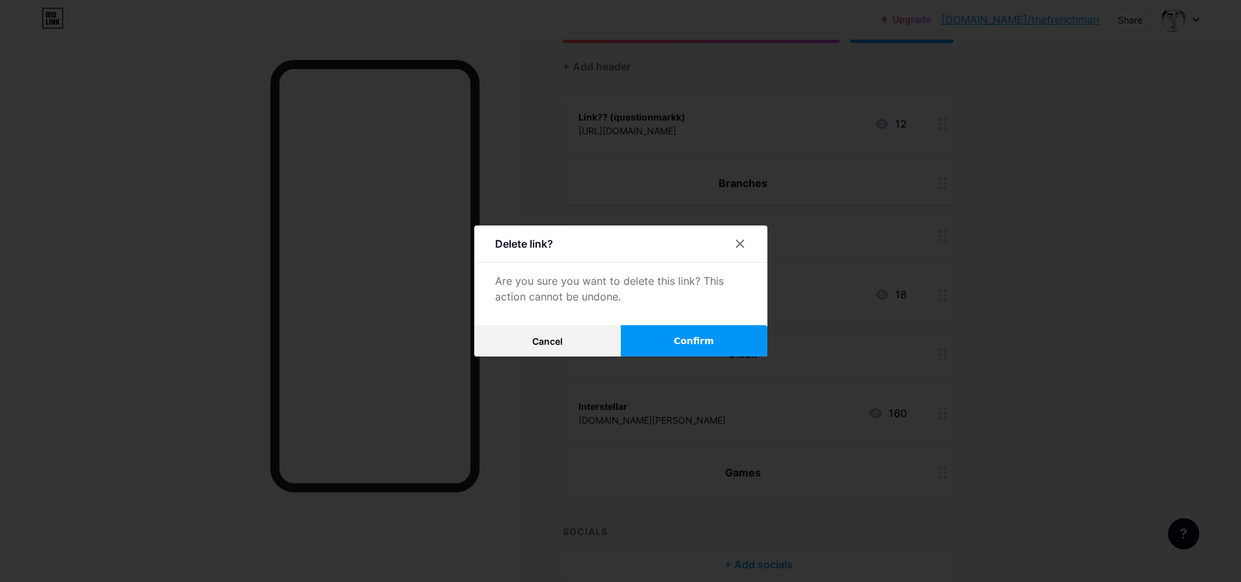
click at [708, 334] on span "Confirm" at bounding box center [694, 341] width 40 height 14
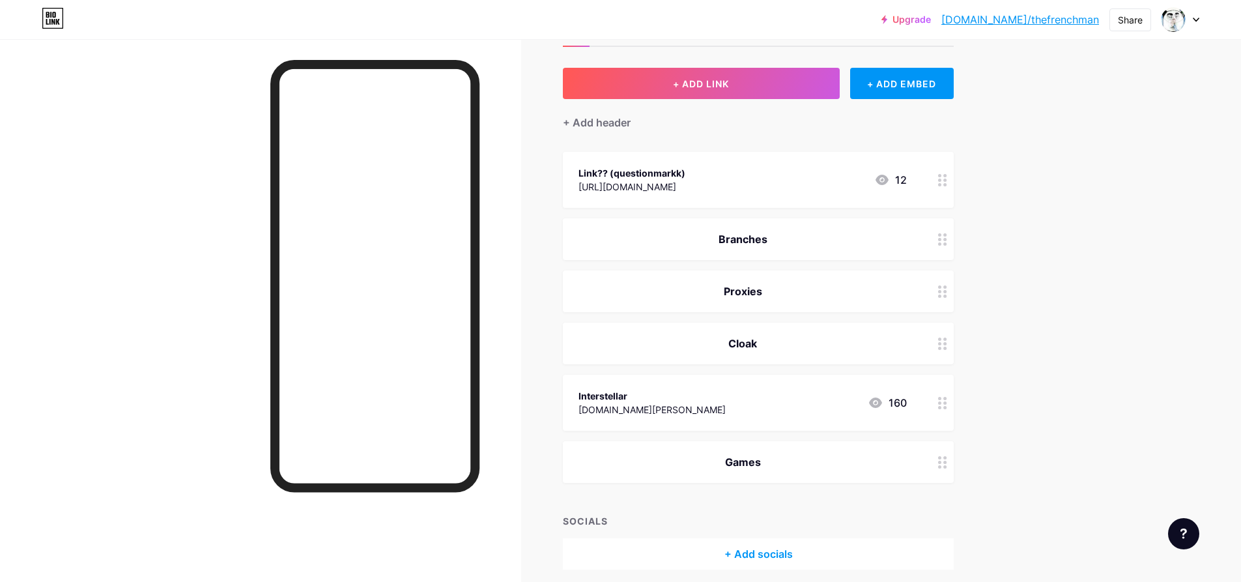
scroll to position [0, 0]
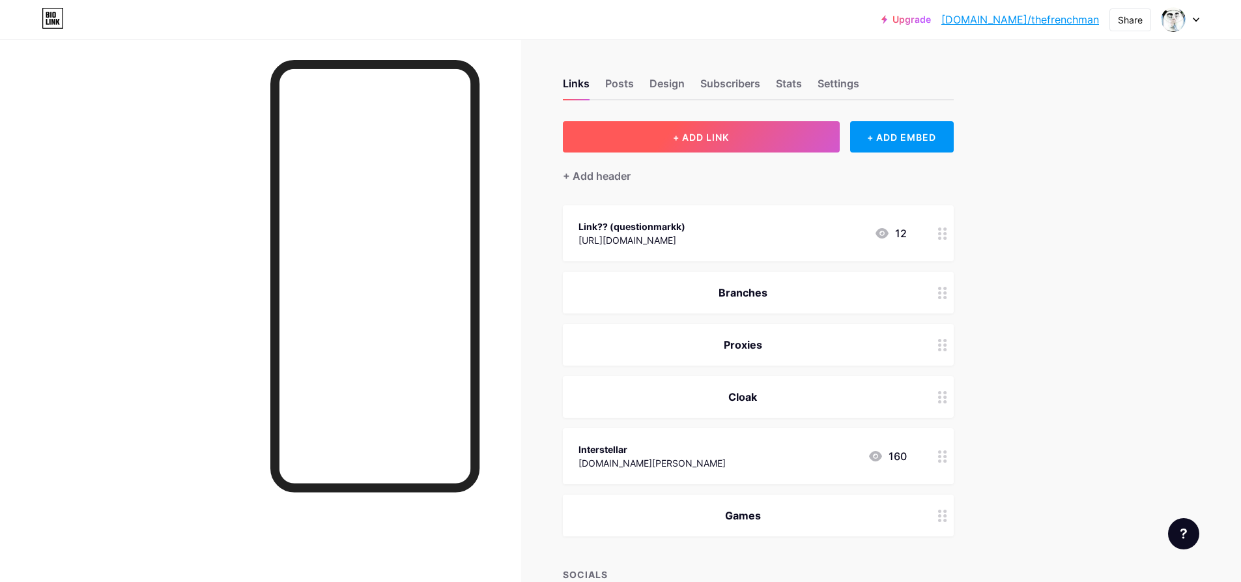
click at [715, 134] on span "+ ADD LINK" at bounding box center [701, 137] width 56 height 11
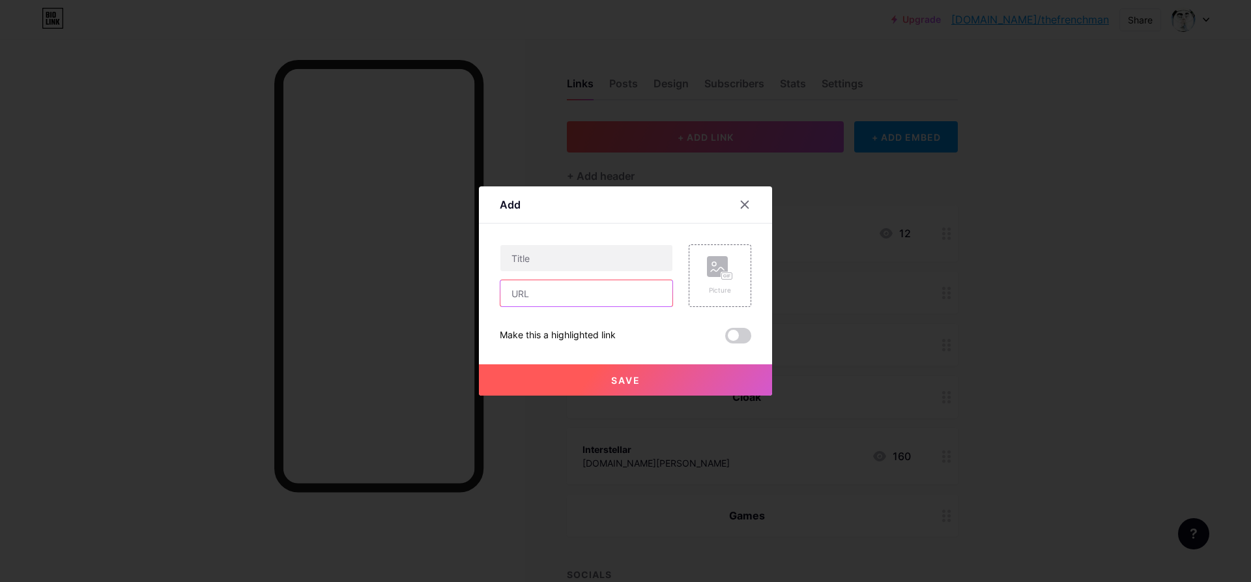
drag, startPoint x: 610, startPoint y: 295, endPoint x: 595, endPoint y: 263, distance: 35.6
click at [610, 295] on input "text" at bounding box center [586, 293] width 172 height 26
paste input "https://project-tide.hs.vc/"
type input "https://project-tide.hs.vc/"
click at [594, 259] on input "text" at bounding box center [586, 258] width 172 height 26
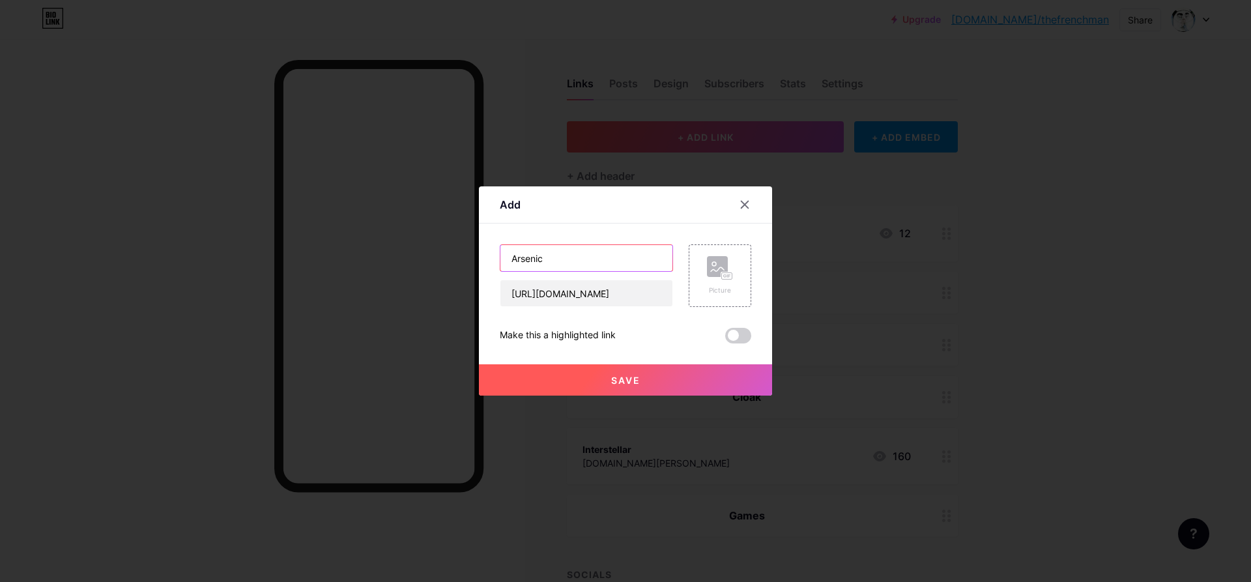
type input "Arsenic"
drag, startPoint x: 605, startPoint y: 384, endPoint x: 637, endPoint y: 451, distance: 74.0
click at [605, 384] on button "Save" at bounding box center [625, 379] width 293 height 31
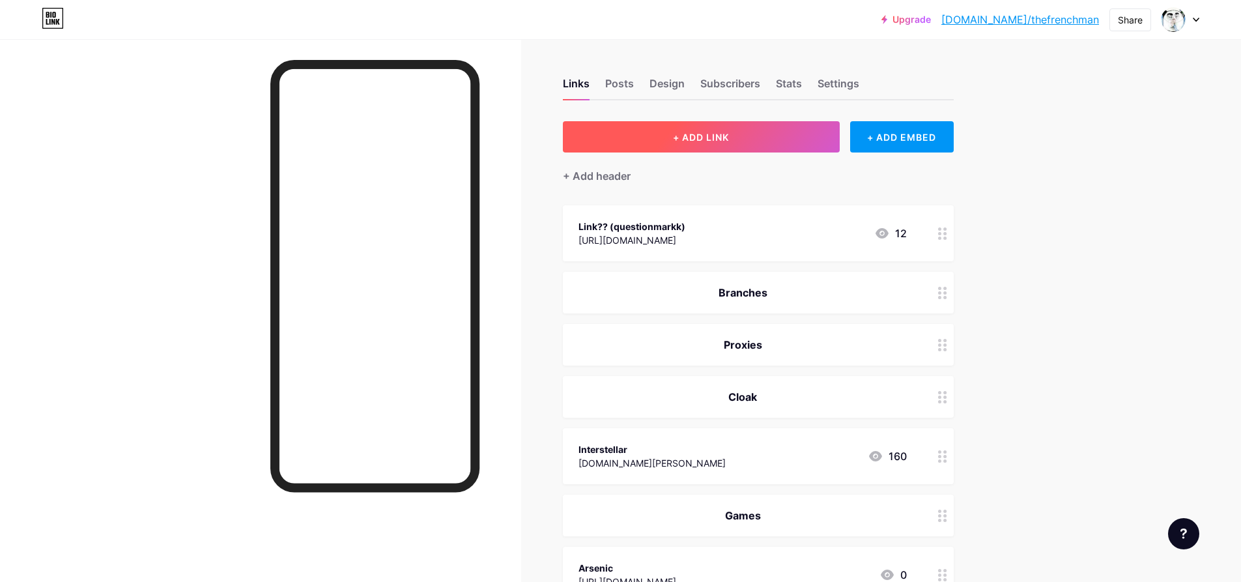
click at [803, 136] on button "+ ADD LINK" at bounding box center [701, 136] width 277 height 31
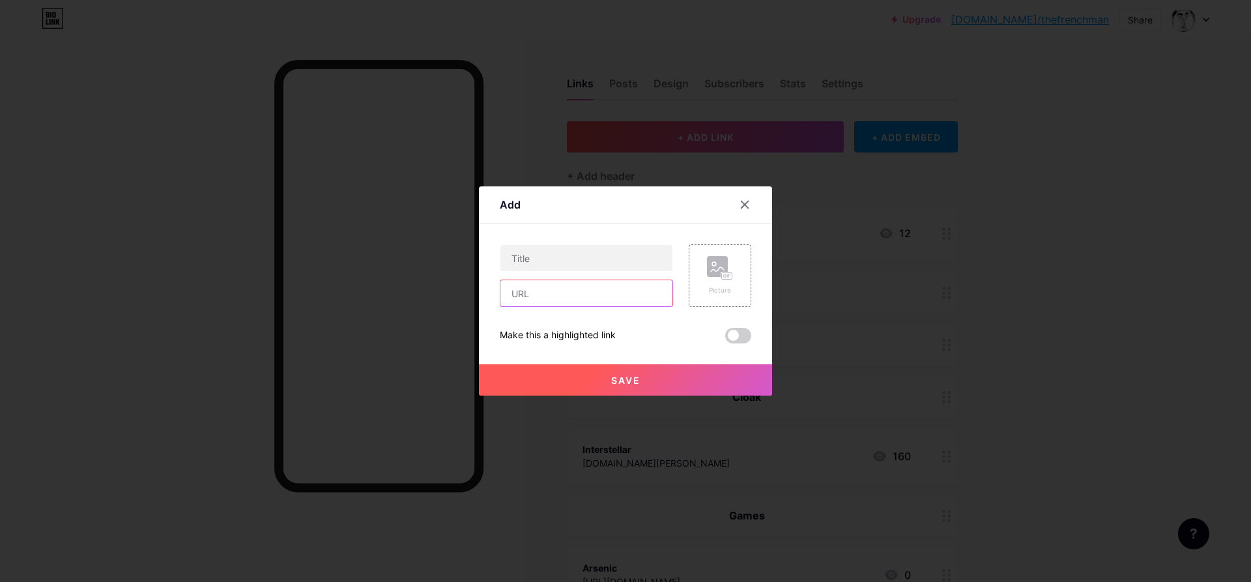
click at [578, 287] on input "text" at bounding box center [586, 293] width 172 height 26
paste input "https://edu.deltamath.icu.cdn.cloudflare.net/g"
type input "https://edu.deltamath.icu.cdn.cloudflare.net/g"
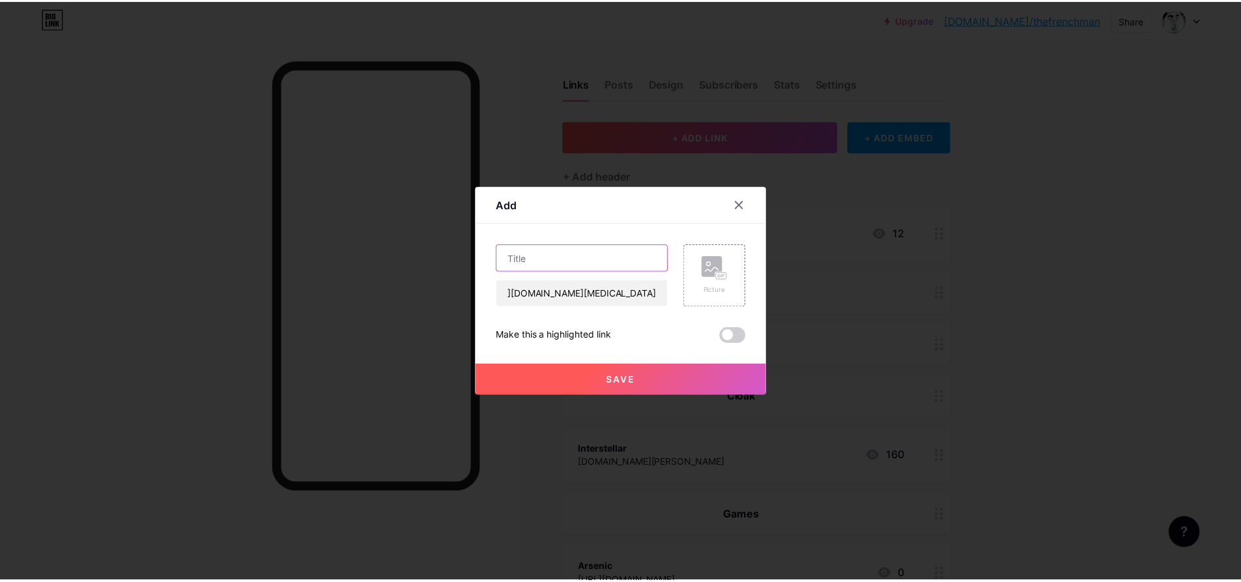
scroll to position [0, 0]
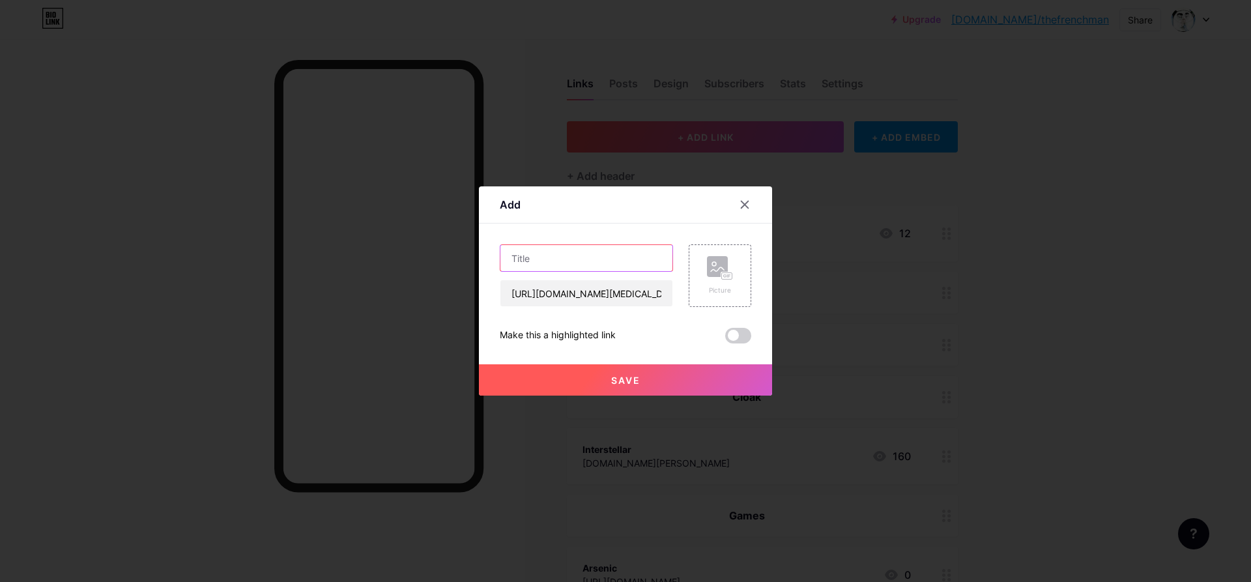
drag, startPoint x: 595, startPoint y: 251, endPoint x: 580, endPoint y: 255, distance: 15.3
click at [595, 251] on input "text" at bounding box center [586, 258] width 172 height 26
type input "Space"
click at [620, 377] on span "Save" at bounding box center [625, 380] width 29 height 11
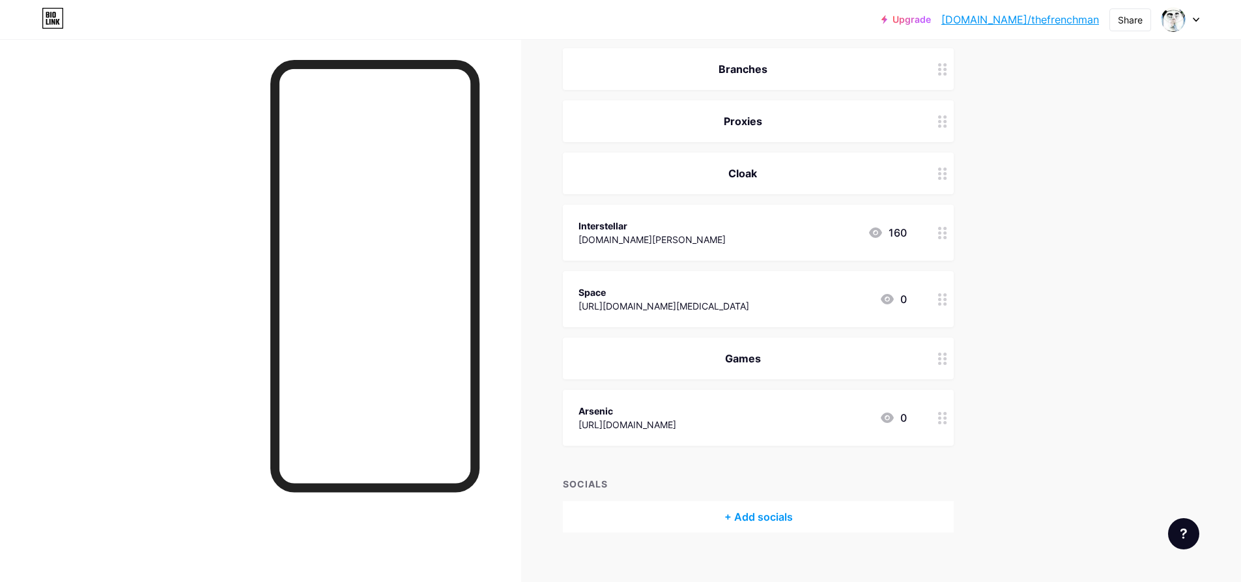
scroll to position [238, 0]
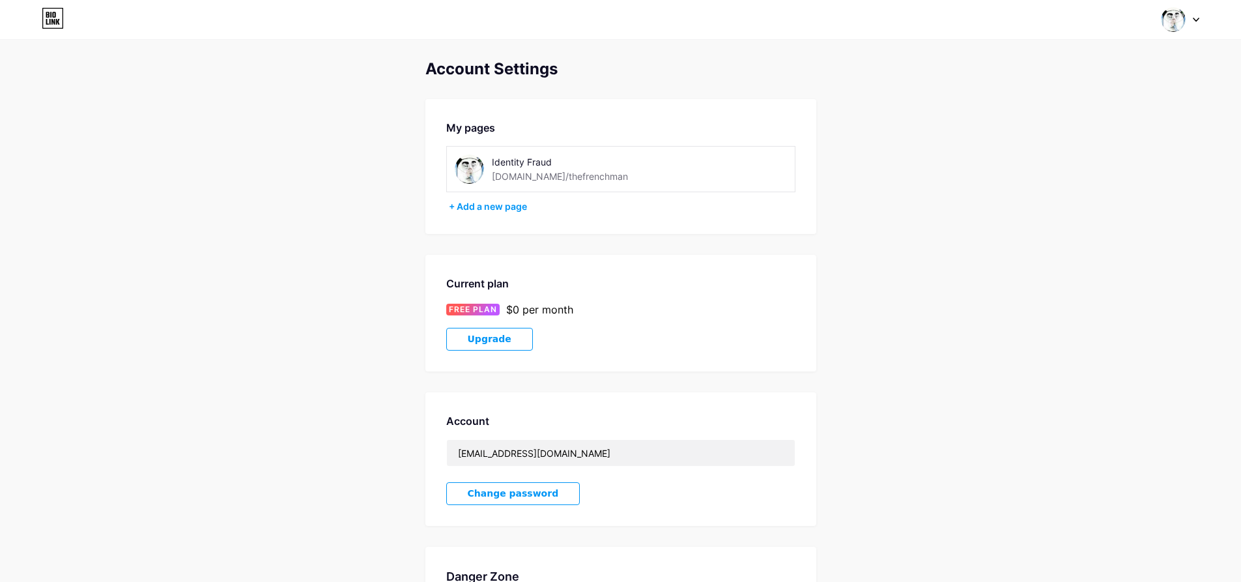
click at [1187, 23] on div at bounding box center [1181, 19] width 38 height 23
